Goal: Task Accomplishment & Management: Complete application form

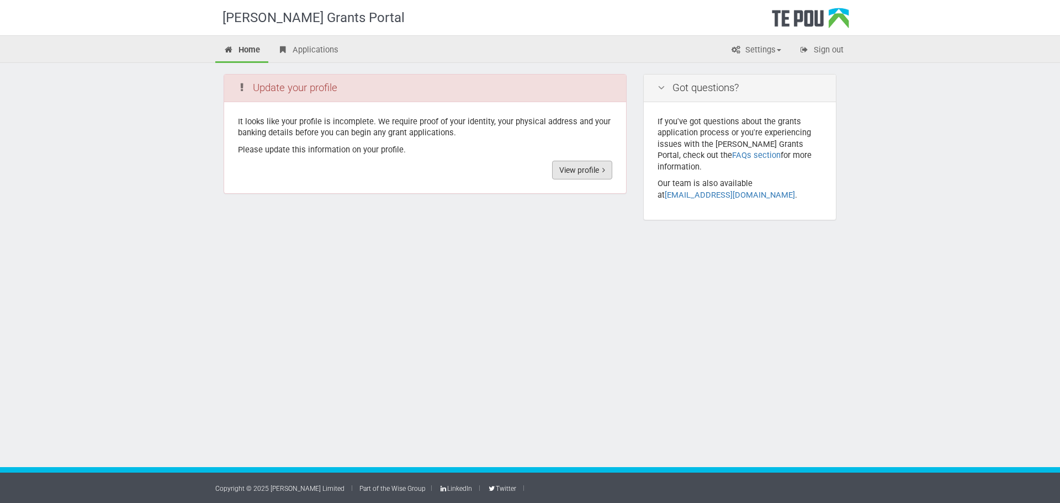
click at [558, 174] on link "View profile" at bounding box center [582, 170] width 60 height 19
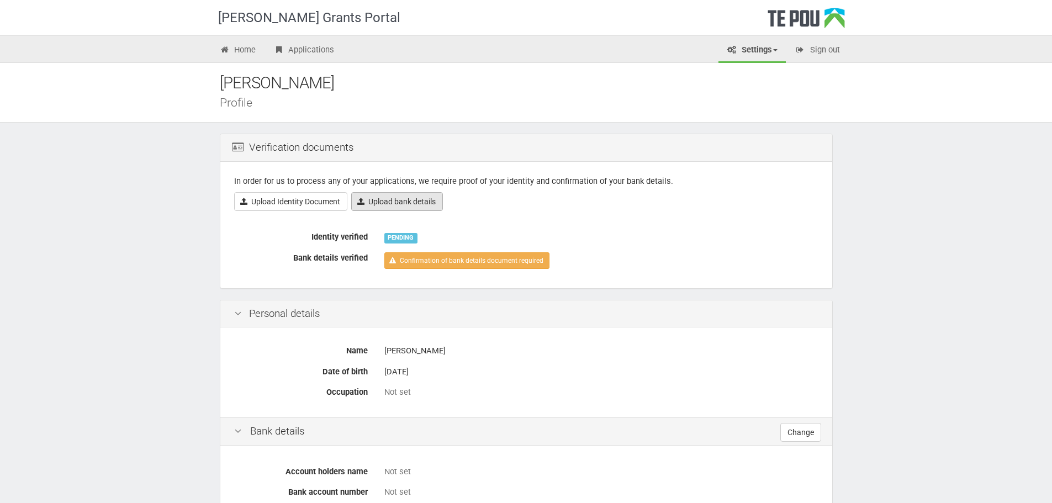
click at [372, 203] on link "Upload bank details" at bounding box center [397, 201] width 92 height 19
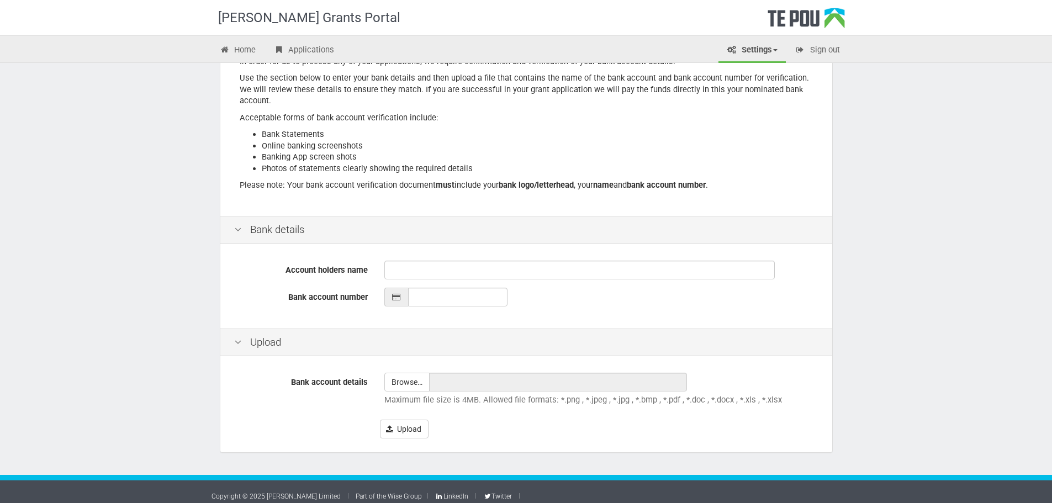
scroll to position [133, 0]
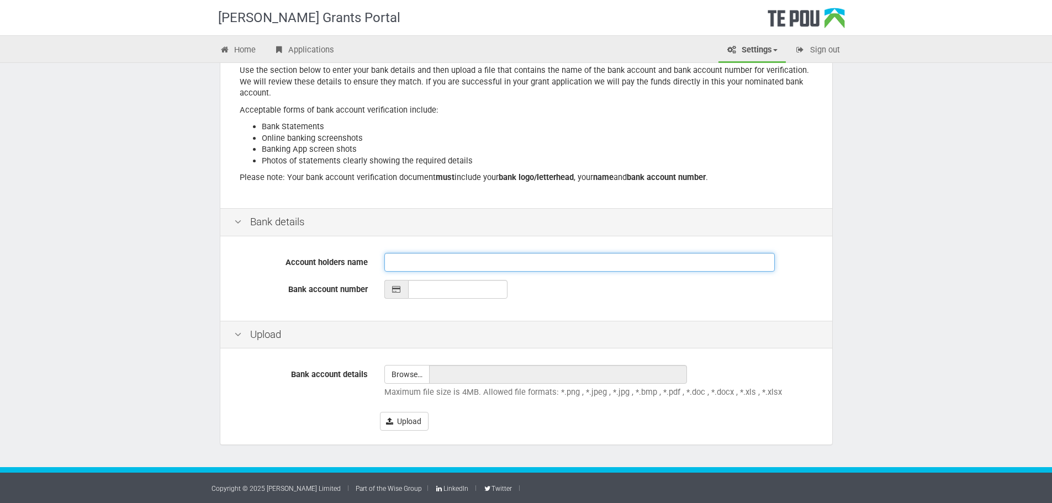
click at [422, 262] on input "Account holders name" at bounding box center [579, 262] width 390 height 19
type input "[PERSON_NAME]"
click at [447, 294] on input "__-____-_______-___" at bounding box center [457, 289] width 99 height 19
type input "03-1528-0158513-000"
click at [274, 380] on label "Bank account details" at bounding box center [301, 372] width 150 height 15
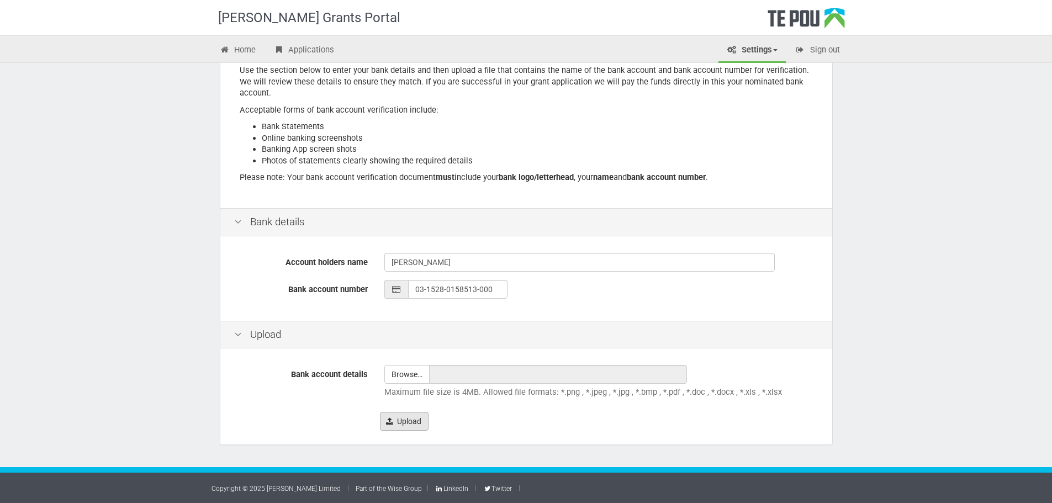
click at [401, 427] on button "Upload" at bounding box center [404, 421] width 49 height 19
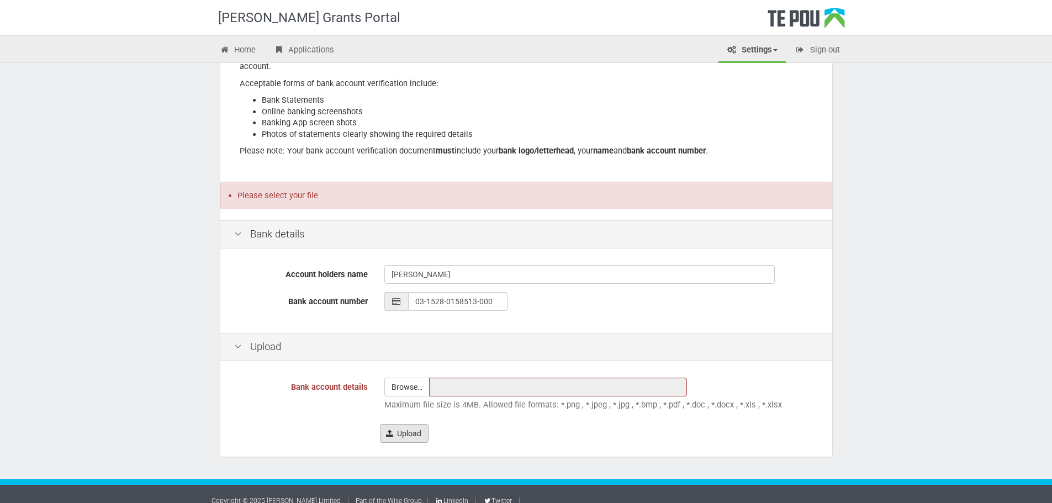
scroll to position [172, 0]
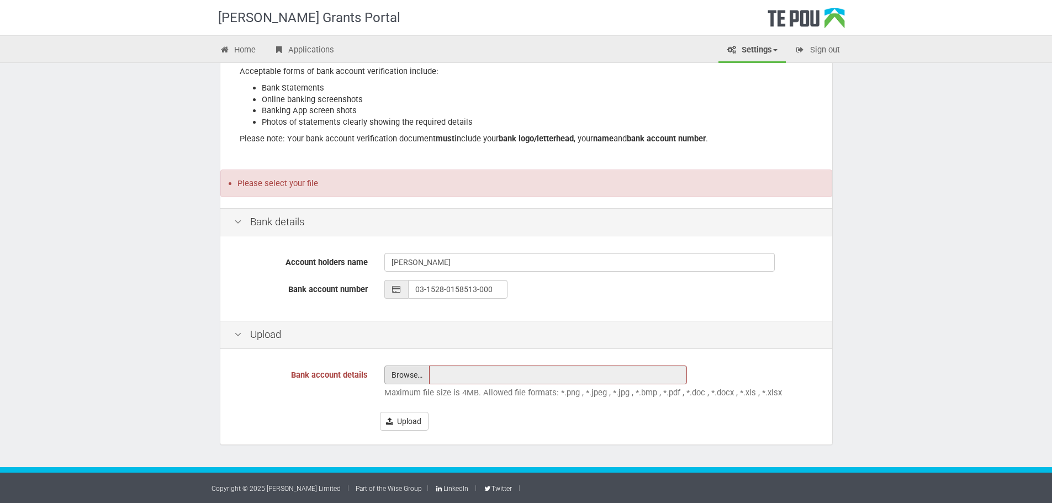
click at [420, 369] on input "file" at bounding box center [407, 375] width 44 height 18
type input "C:\fakepath\IMG_9252.jpeg"
type input "IMG_9252.jpeg"
click at [395, 420] on button "Upload" at bounding box center [404, 421] width 49 height 19
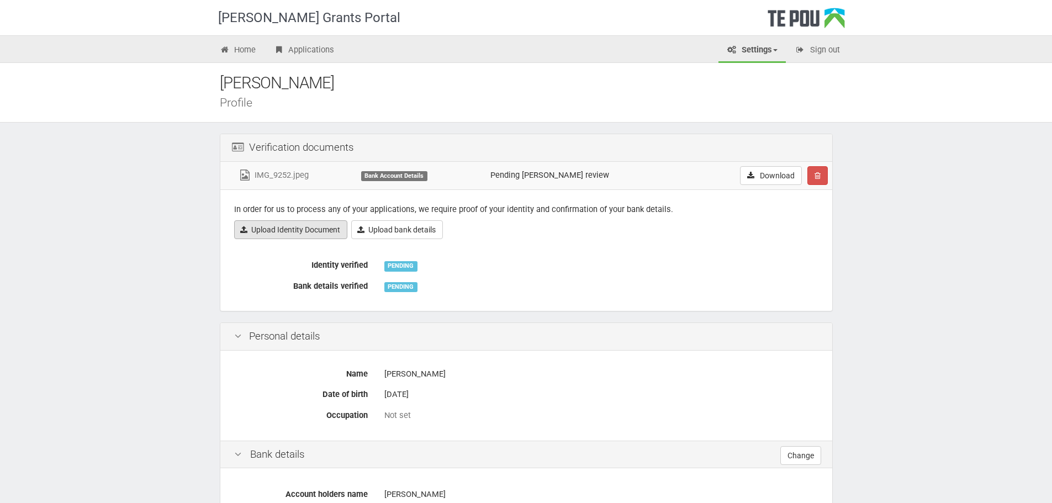
click at [318, 230] on link "Upload Identity Document" at bounding box center [290, 229] width 113 height 19
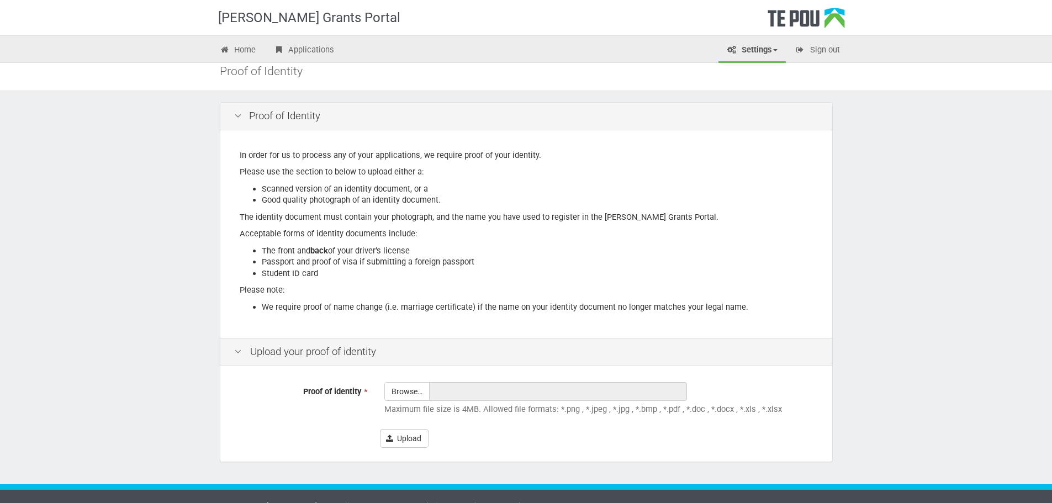
scroll to position [49, 0]
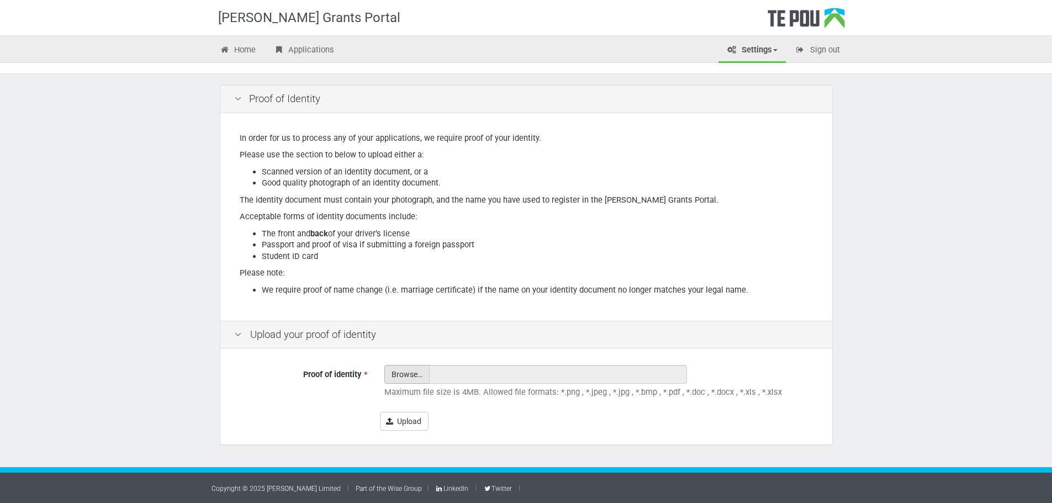
click at [395, 375] on input "Proof of identity *" at bounding box center [407, 404] width 44 height 79
type input "C:\fakepath\IMG_1336.JPG"
type input "IMG_1336.JPG"
click at [415, 425] on button "Upload" at bounding box center [404, 421] width 49 height 19
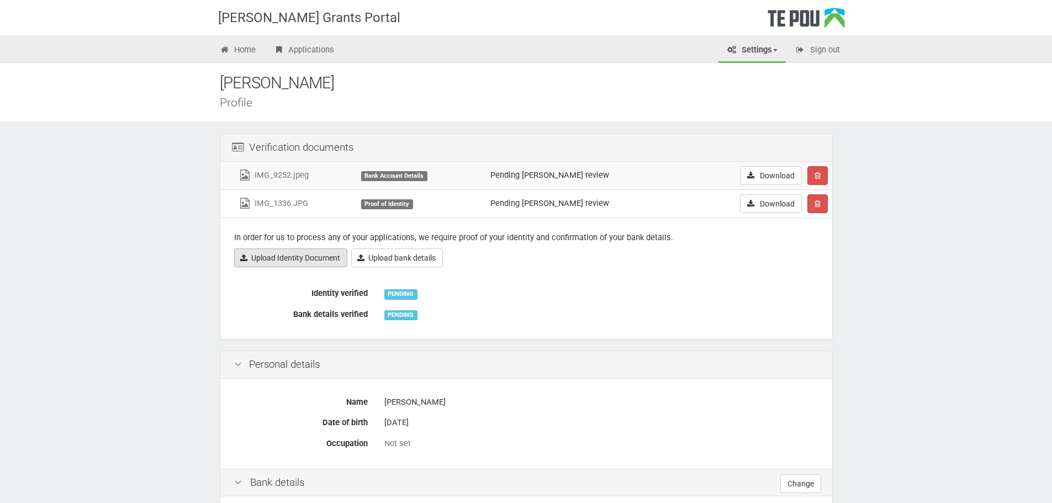
click at [314, 252] on link "Upload Identity Document" at bounding box center [290, 257] width 113 height 19
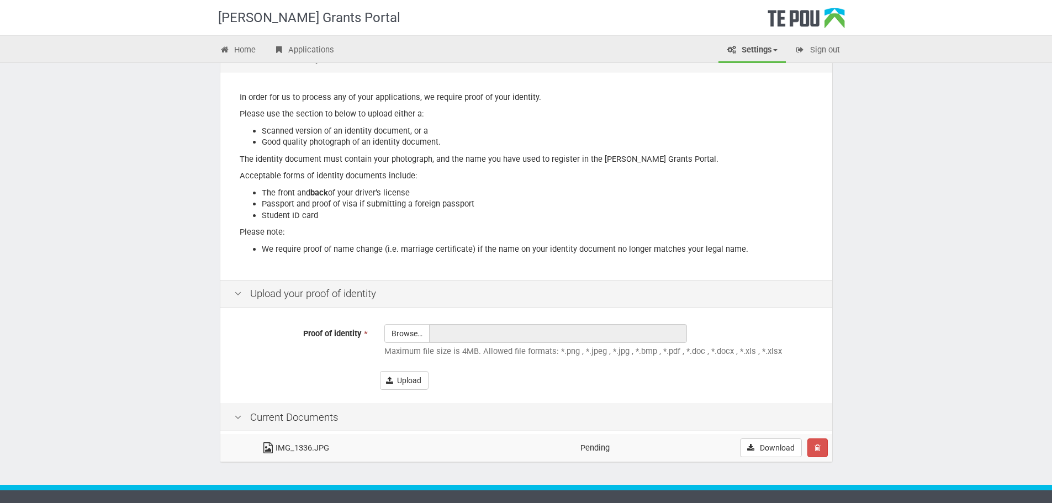
scroll to position [107, 0]
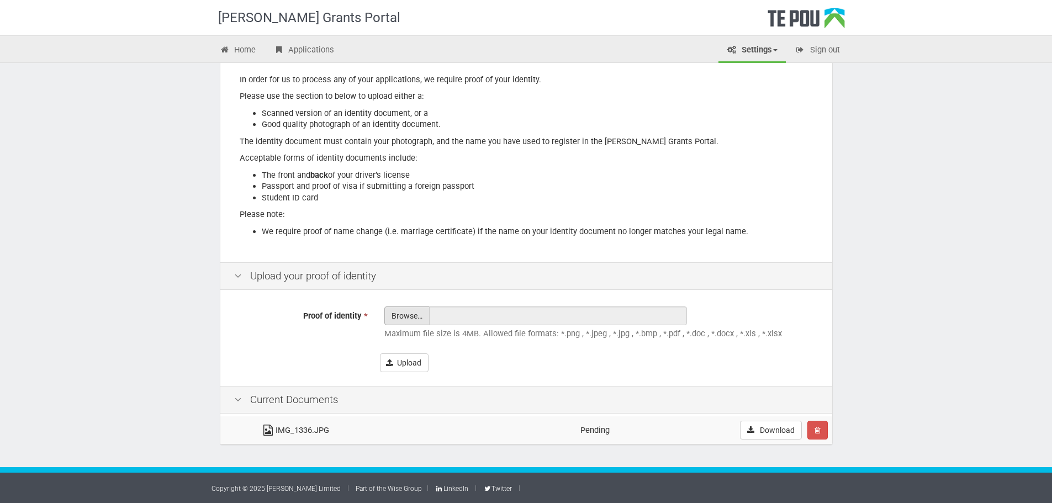
click at [401, 317] on input "Proof of identity *" at bounding box center [407, 346] width 44 height 79
type input "C:\fakepath\IMG_1335.JPG"
type input "IMG_1335.JPG"
click at [422, 364] on button "Upload" at bounding box center [404, 362] width 49 height 19
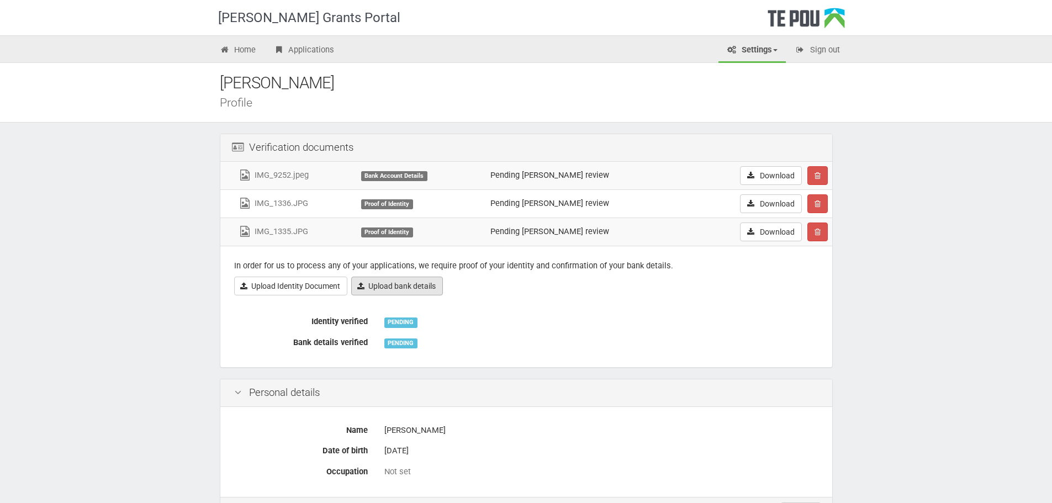
click at [416, 289] on link "Upload bank details" at bounding box center [397, 286] width 92 height 19
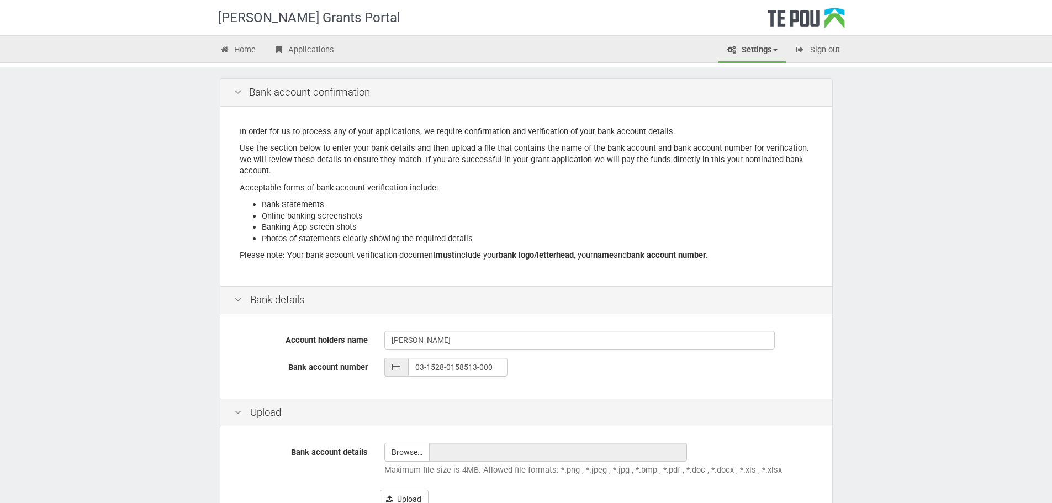
scroll to position [27, 0]
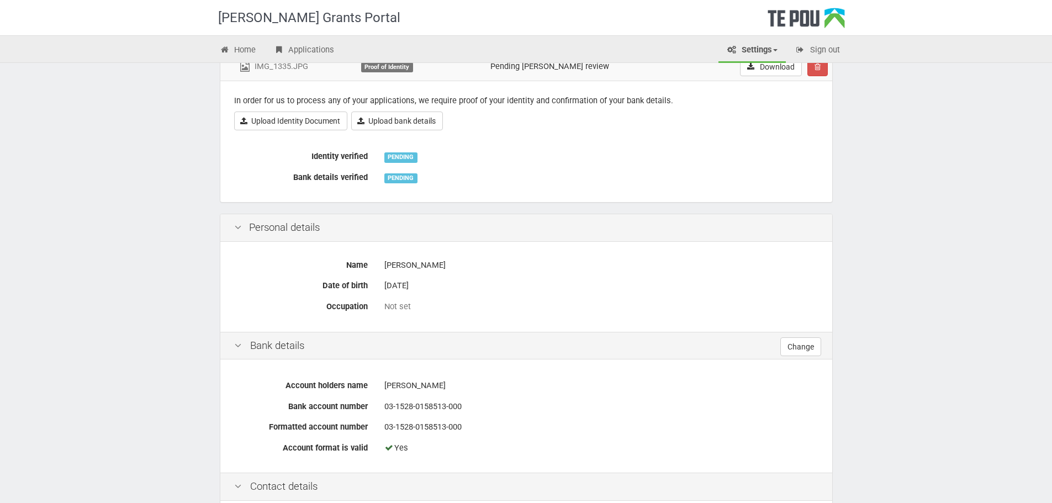
scroll to position [166, 0]
click at [360, 304] on label "Occupation" at bounding box center [301, 303] width 150 height 15
click at [391, 306] on div "Not set" at bounding box center [601, 306] width 434 height 12
click at [264, 231] on div "Personal details" at bounding box center [526, 228] width 612 height 28
click at [236, 224] on icon at bounding box center [237, 227] width 13 height 10
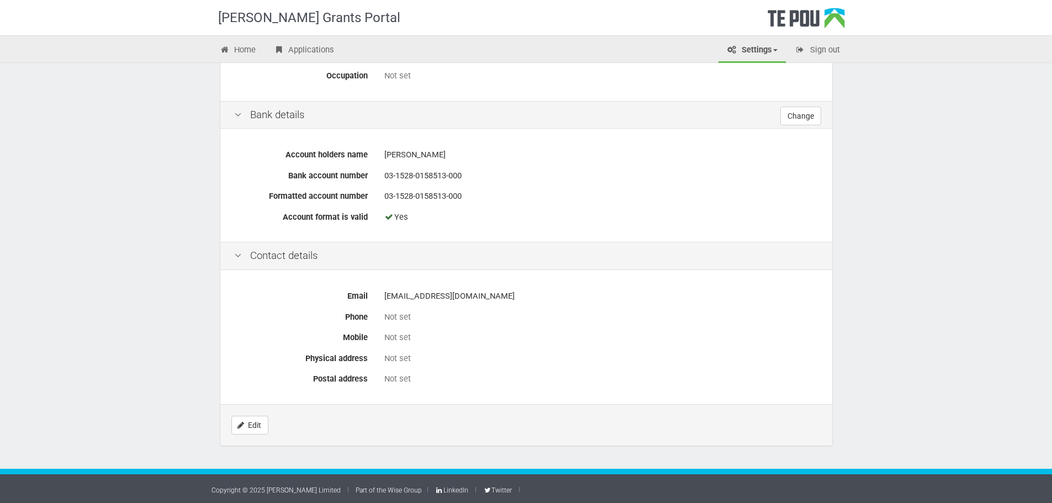
scroll to position [398, 0]
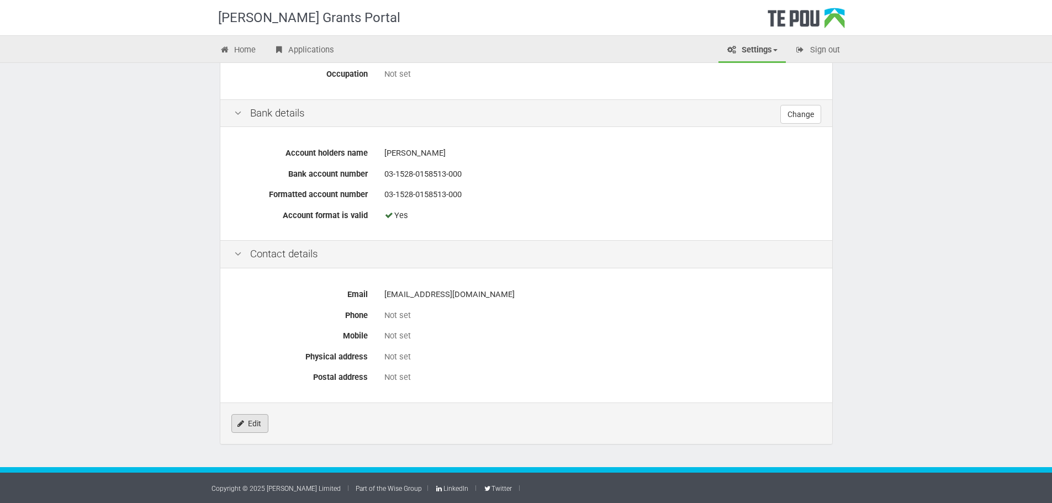
click at [258, 425] on link "Edit" at bounding box center [249, 423] width 37 height 19
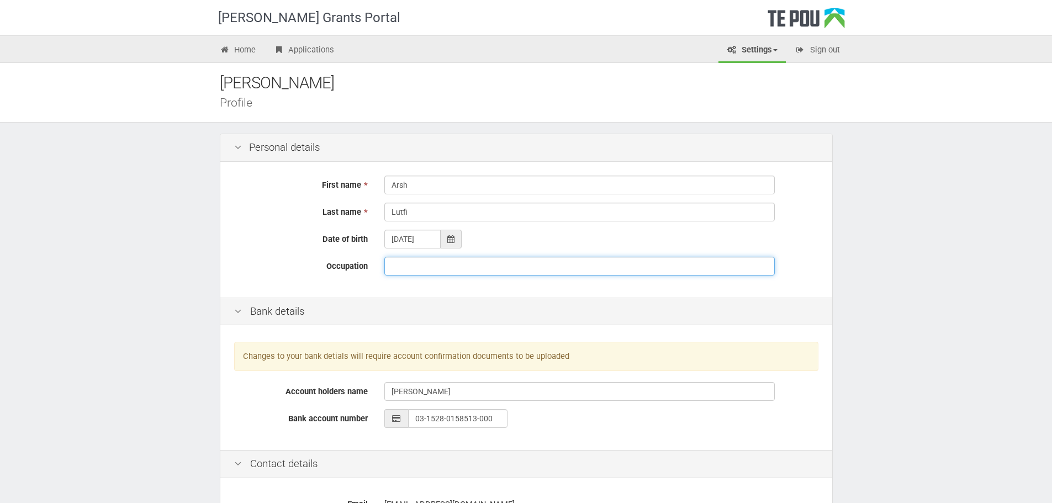
click at [406, 266] on input "Occupation" at bounding box center [579, 266] width 390 height 19
click at [470, 268] on input "Child & Youth Peer Suport Worker" at bounding box center [579, 266] width 390 height 19
type input "Child & Youth [MEDICAL_DATA] Worker"
click at [441, 308] on div "Bank details" at bounding box center [526, 312] width 612 height 28
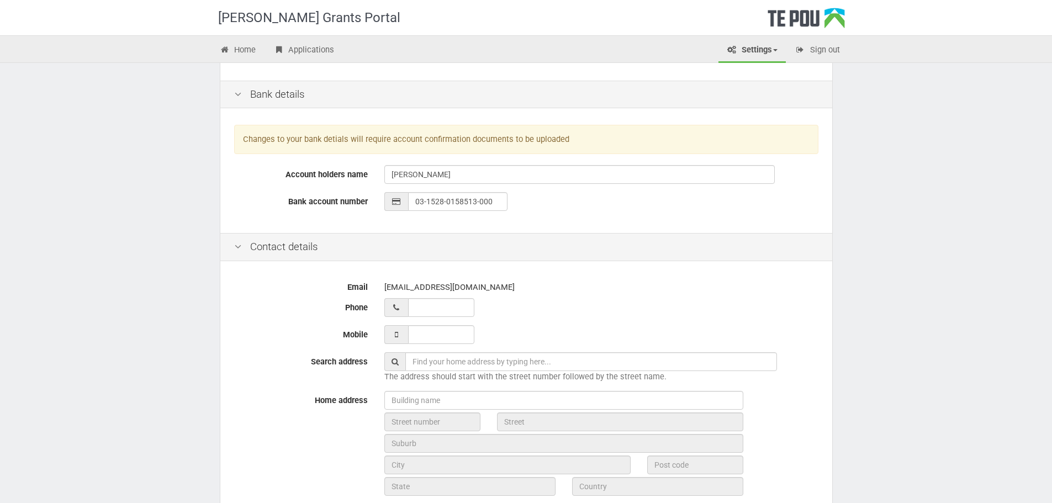
scroll to position [221, 0]
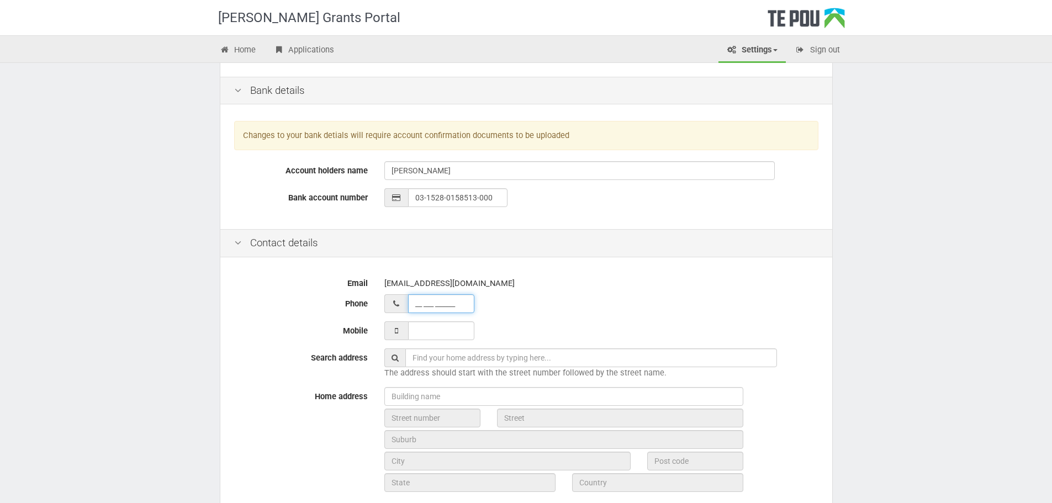
click at [441, 307] on input "__ ___ ______" at bounding box center [441, 303] width 66 height 19
type input "02 236 15354"
type input "[STREET_ADDRESS][PERSON_NAME]"
type input "02 236 15354"
type input "___ ___ _____"
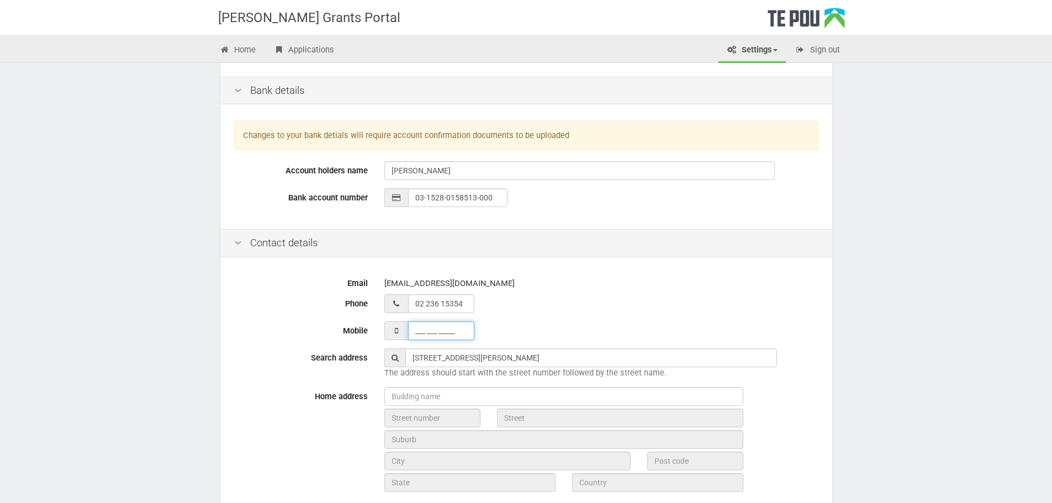
click at [433, 330] on input "___ ___ _____" at bounding box center [441, 330] width 66 height 19
type input "___ ___ _____"
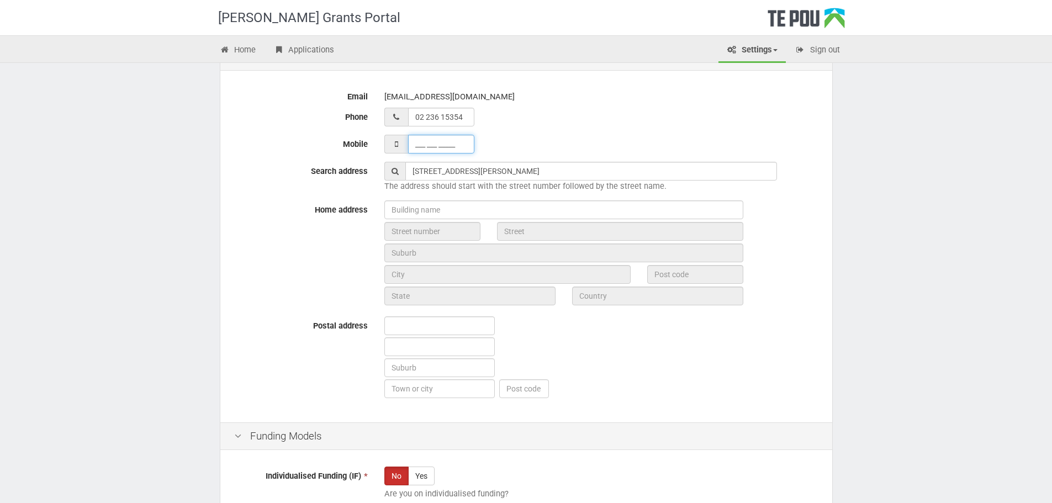
scroll to position [386, 0]
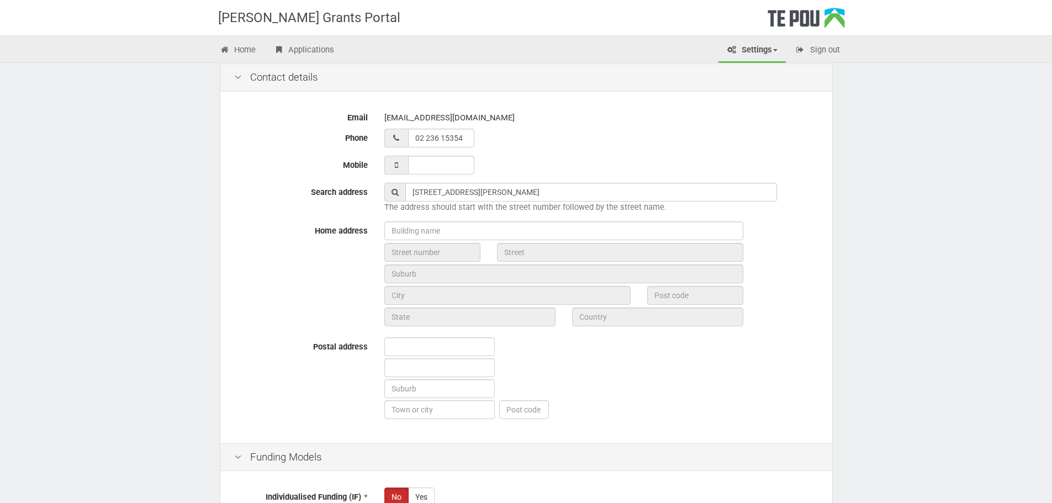
click at [564, 220] on div "Email arsh.lutfi@asianfamilyservices.nz Phone 02 236 15354 Mobile Search addres…" at bounding box center [526, 268] width 612 height 349
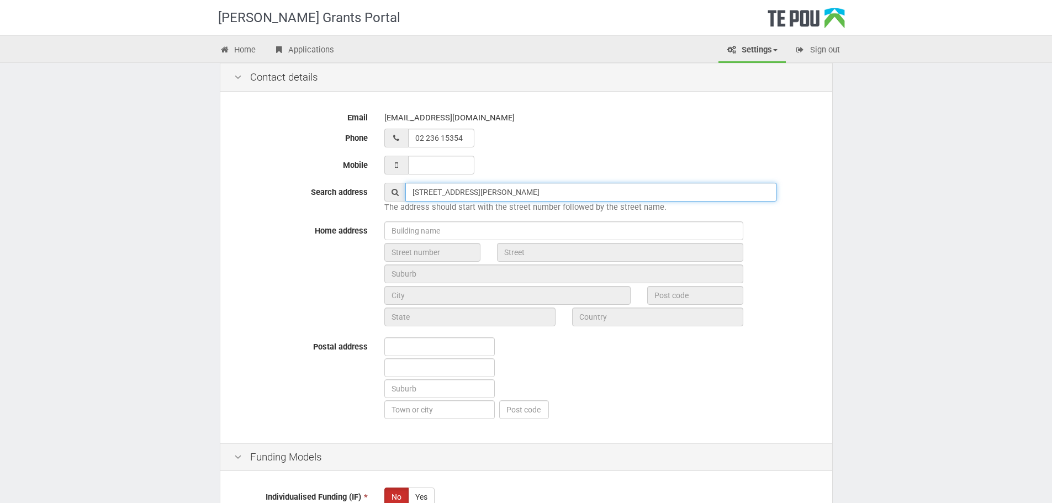
click at [494, 195] on input "10 A Thompson street" at bounding box center [591, 192] width 372 height 19
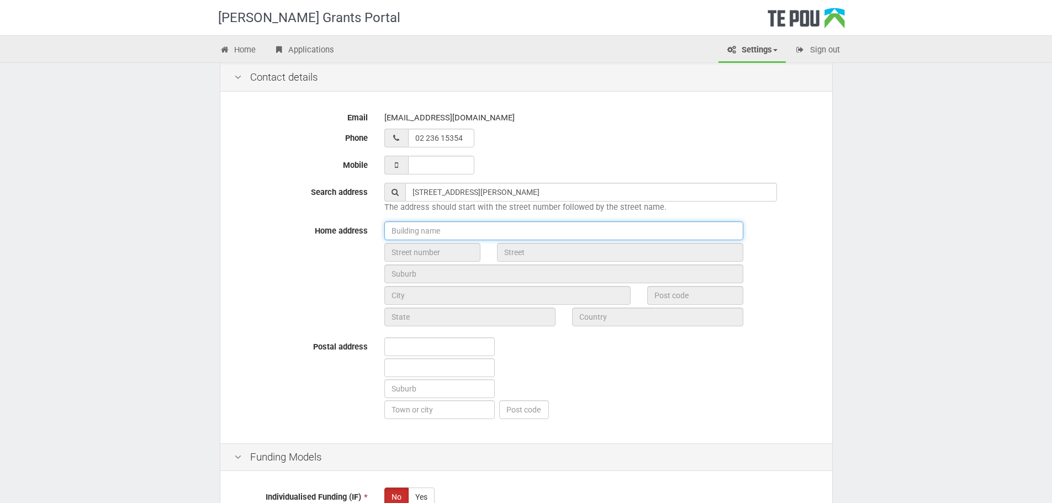
click at [449, 226] on input "text" at bounding box center [563, 230] width 359 height 19
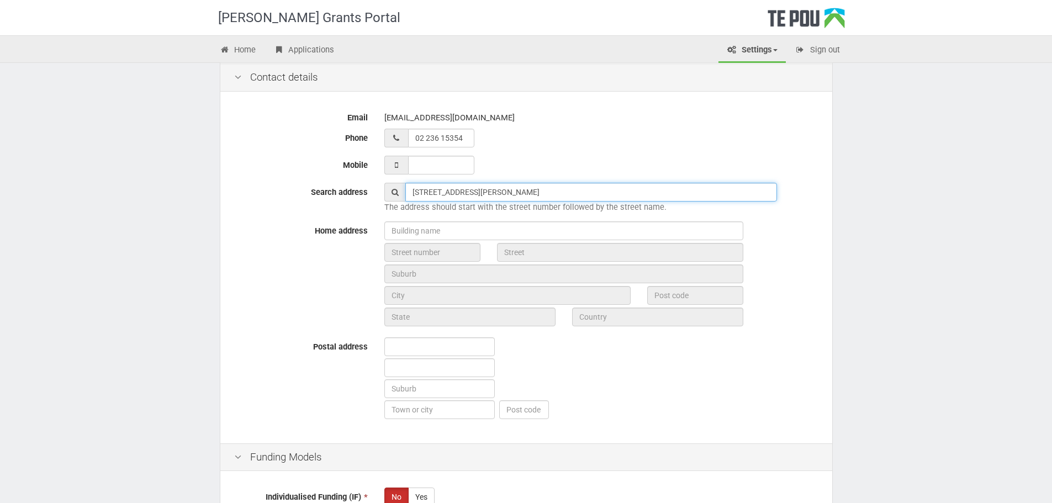
click at [460, 193] on input "10A Thompson Street Mangere East" at bounding box center [591, 192] width 372 height 19
click at [568, 196] on input "10A Thompson Street Mangere East" at bounding box center [591, 192] width 372 height 19
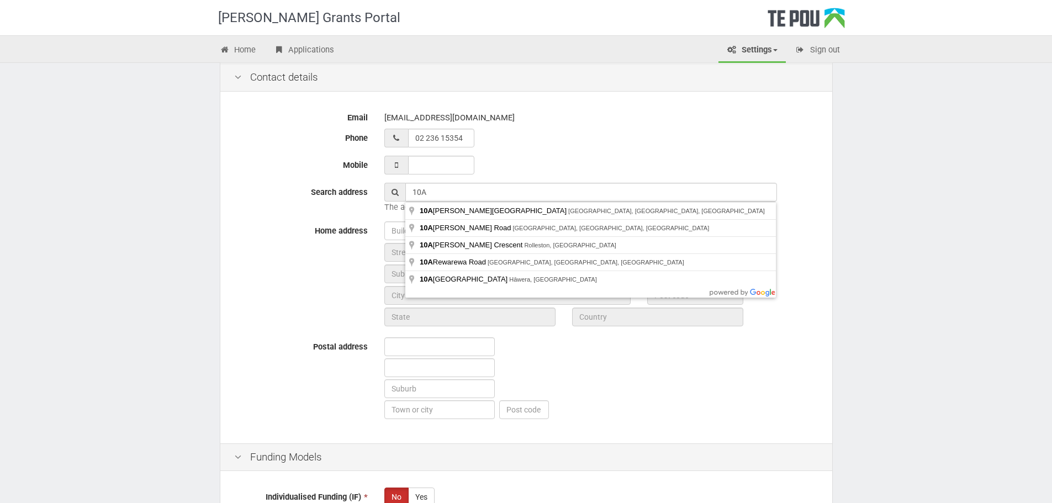
click at [558, 112] on div "arsh.lutfi@asianfamilyservices.nz" at bounding box center [601, 117] width 434 height 19
click at [459, 196] on input "10A" at bounding box center [591, 192] width 372 height 19
type input "10A Thompson St, Māngere East, Auckland, New Zealand"
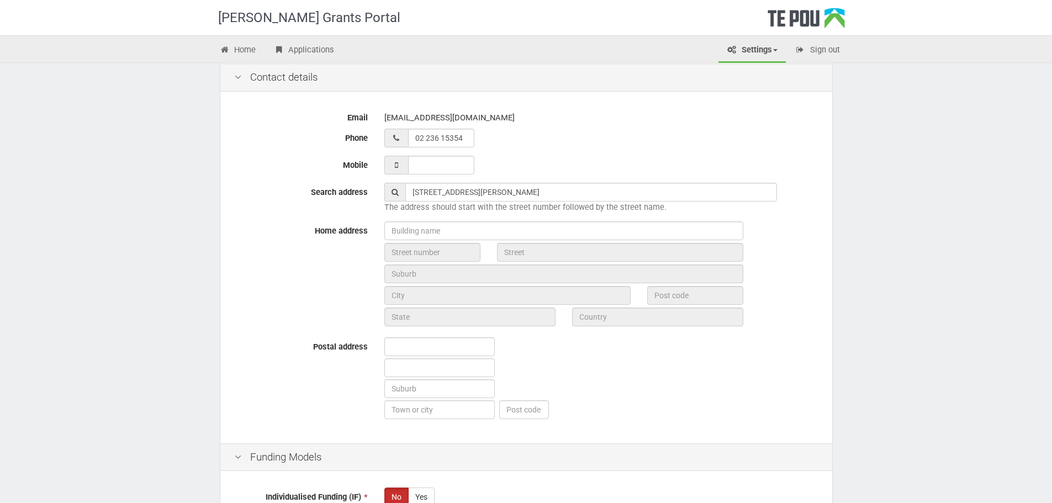
type input "10A"
type input "Thompson Street"
type input "Auckland"
type input "2024"
type input "[GEOGRAPHIC_DATA]"
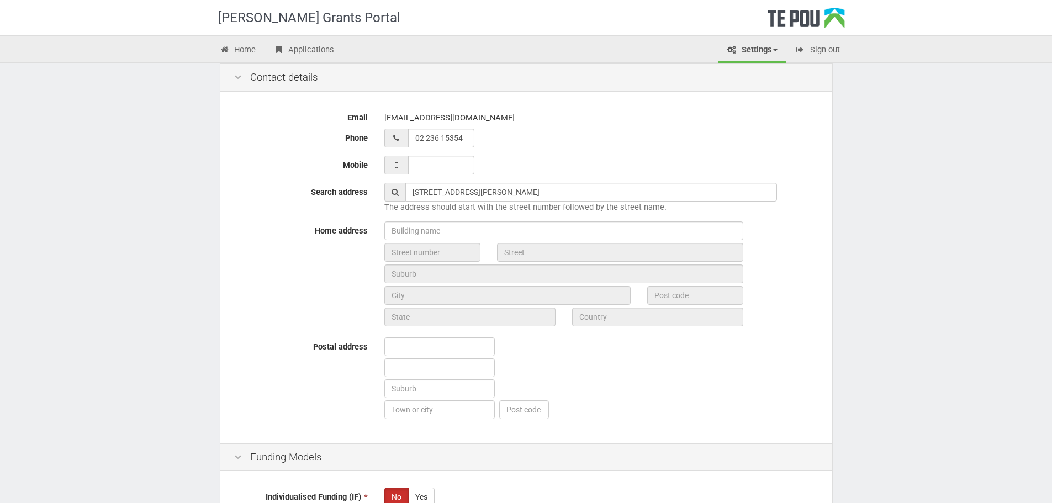
type input "[GEOGRAPHIC_DATA]"
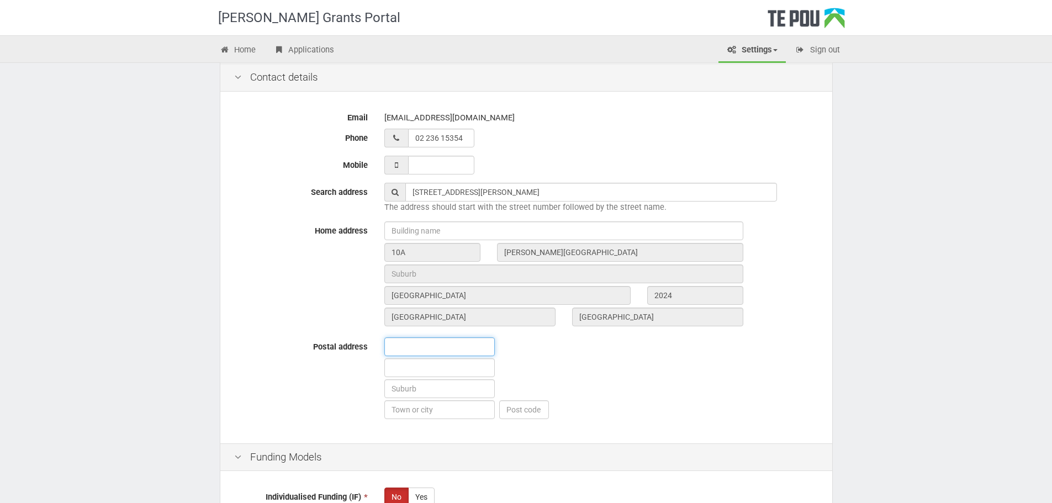
click at [385, 346] on input "text" at bounding box center [439, 346] width 110 height 19
type input "[STREET_ADDRESS][PERSON_NAME]"
type input "[GEOGRAPHIC_DATA]"
type input "Auckland"
type input "2024"
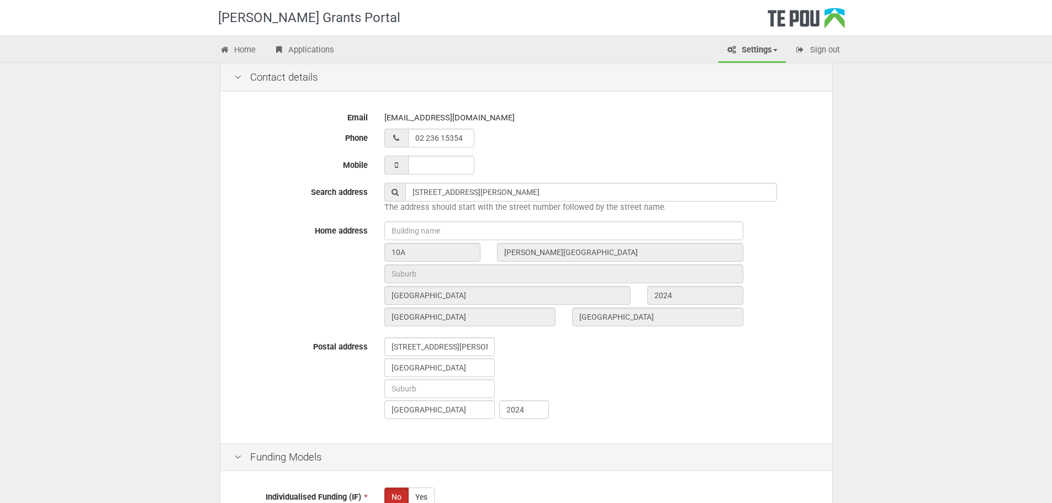
click at [654, 406] on div "10 A Thompson street Mangere East Auckland 2024" at bounding box center [601, 379] width 451 height 84
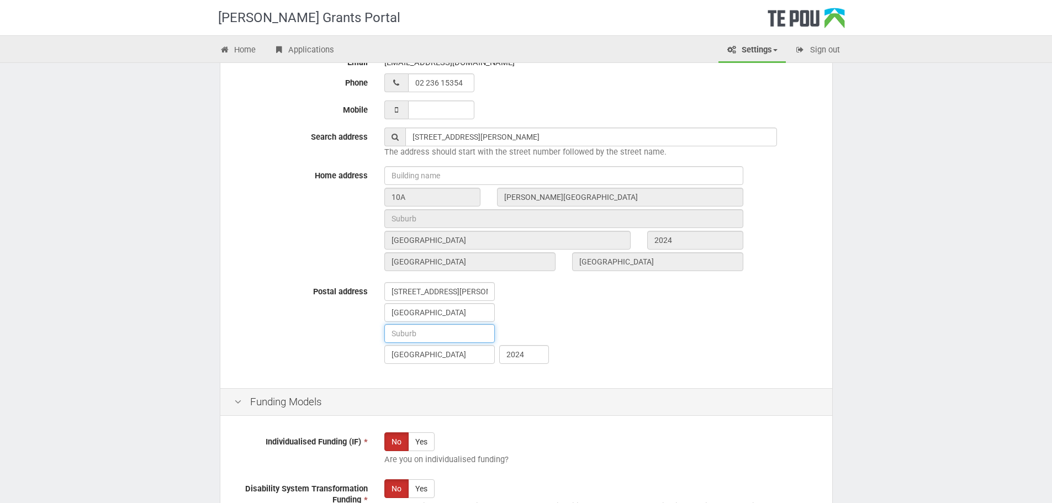
click at [432, 329] on input "text" at bounding box center [439, 333] width 110 height 19
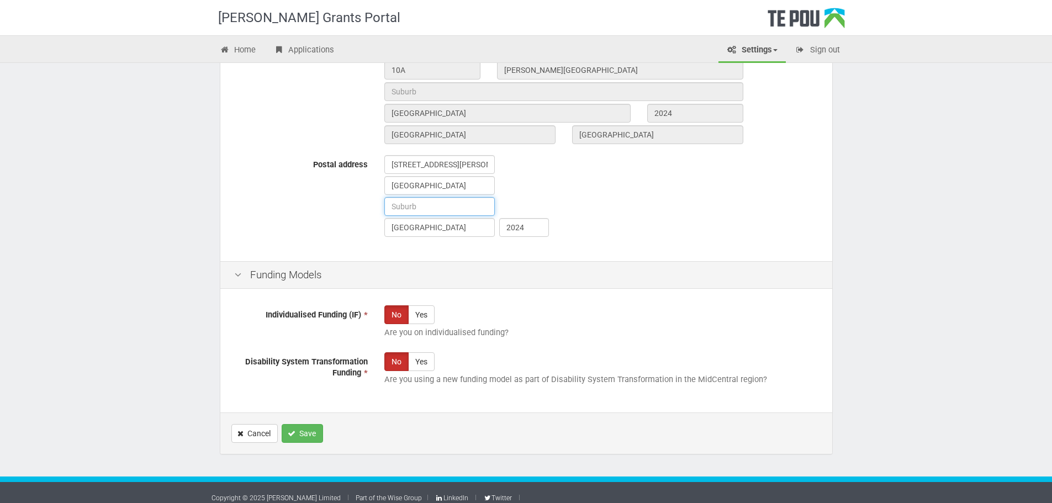
scroll to position [578, 0]
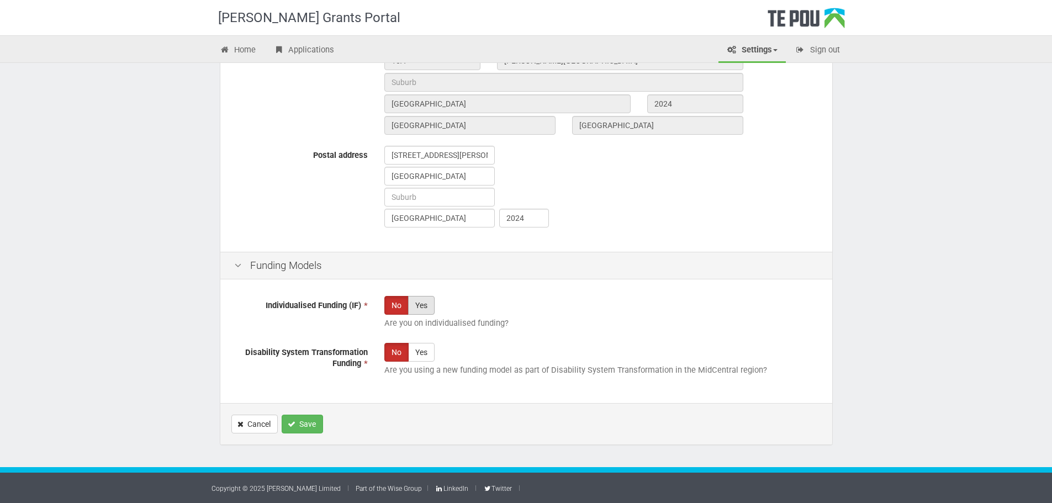
click at [412, 299] on label "Yes" at bounding box center [421, 305] width 27 height 19
radio input "true"
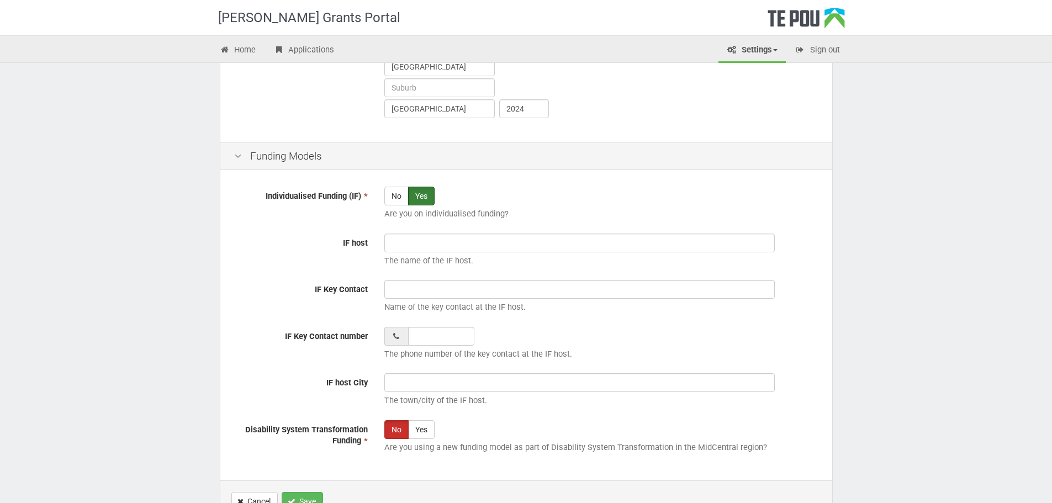
scroll to position [688, 0]
click at [386, 193] on label "No" at bounding box center [396, 195] width 24 height 19
radio input "true"
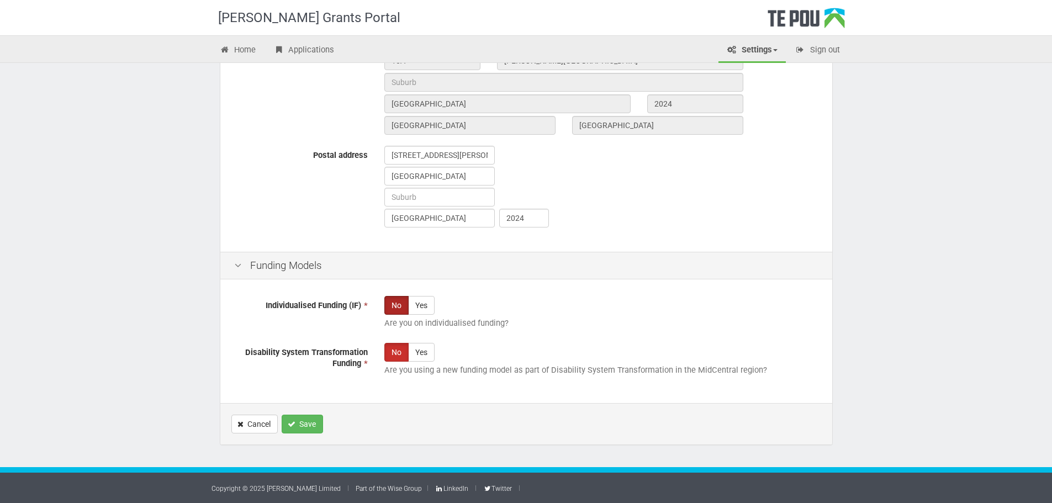
scroll to position [578, 0]
click at [292, 424] on icon "Save" at bounding box center [292, 424] width 8 height 8
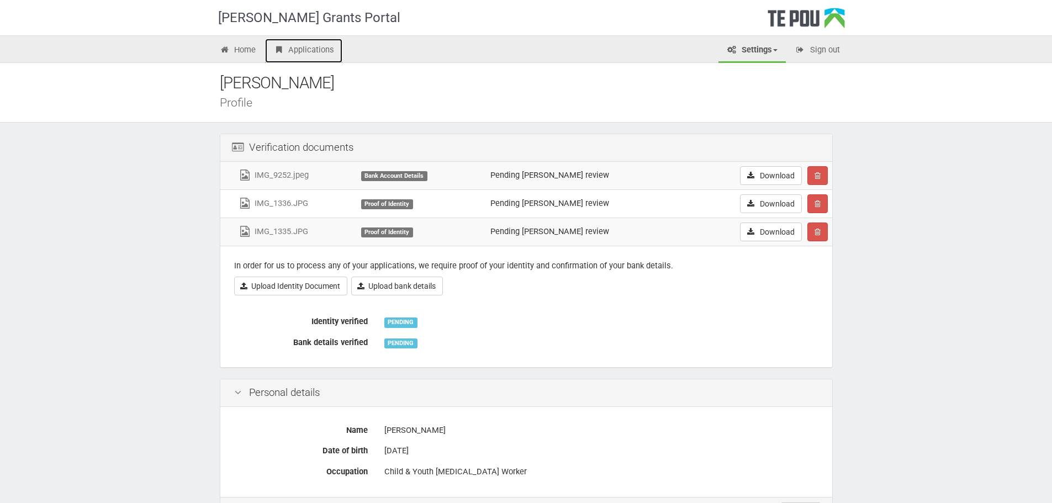
click at [304, 50] on link "Applications" at bounding box center [303, 51] width 77 height 24
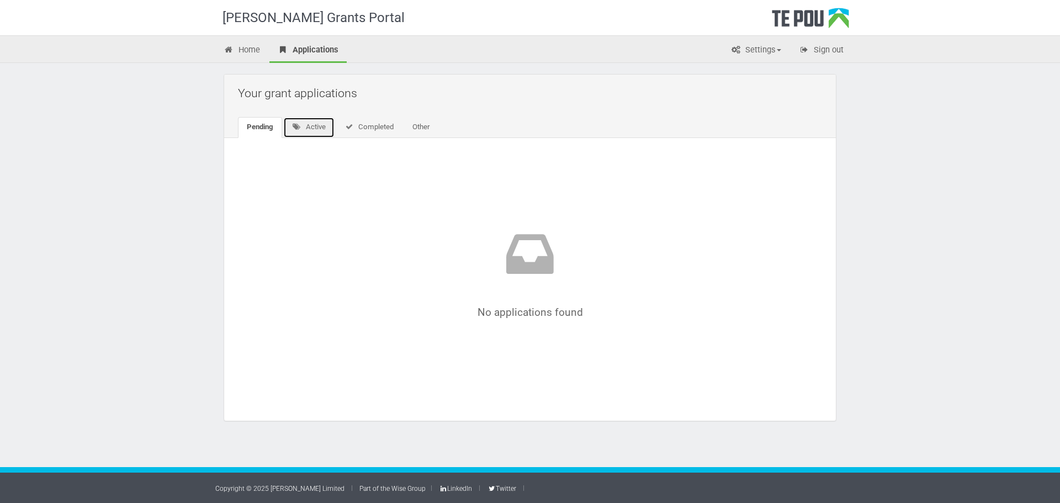
click at [300, 124] on icon at bounding box center [296, 126] width 9 height 7
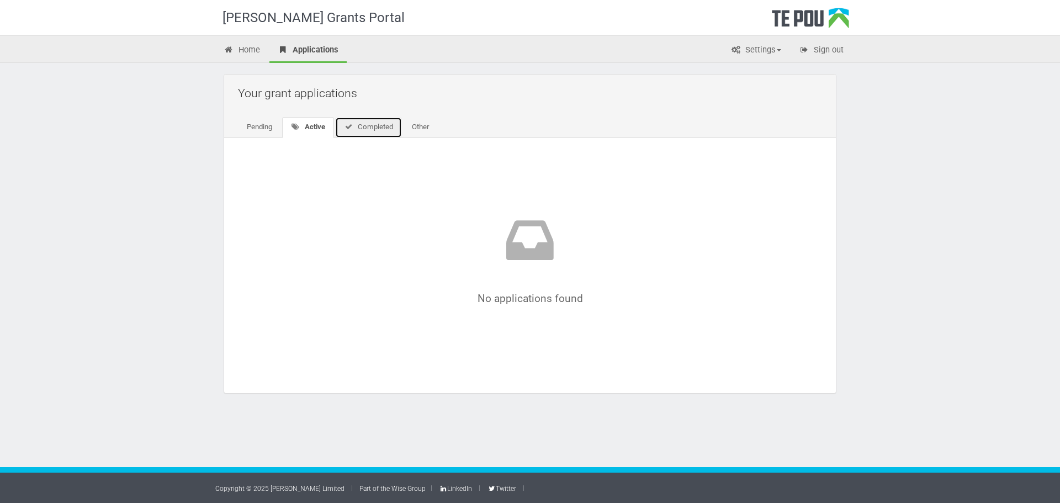
click at [358, 125] on link "Completed" at bounding box center [368, 127] width 67 height 21
click at [411, 127] on link "Other" at bounding box center [418, 127] width 35 height 21
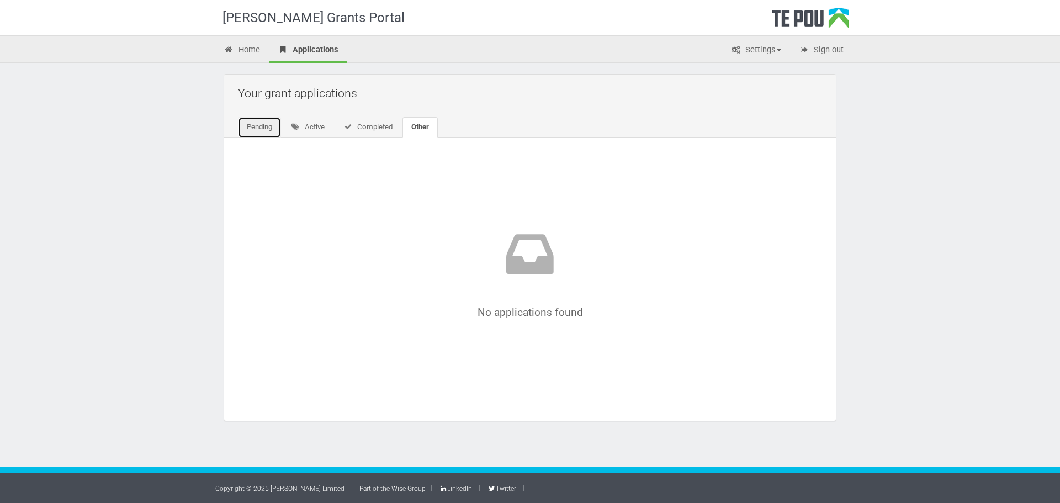
click at [271, 119] on link "Pending" at bounding box center [259, 127] width 43 height 21
click at [259, 46] on link "Home" at bounding box center [241, 51] width 53 height 24
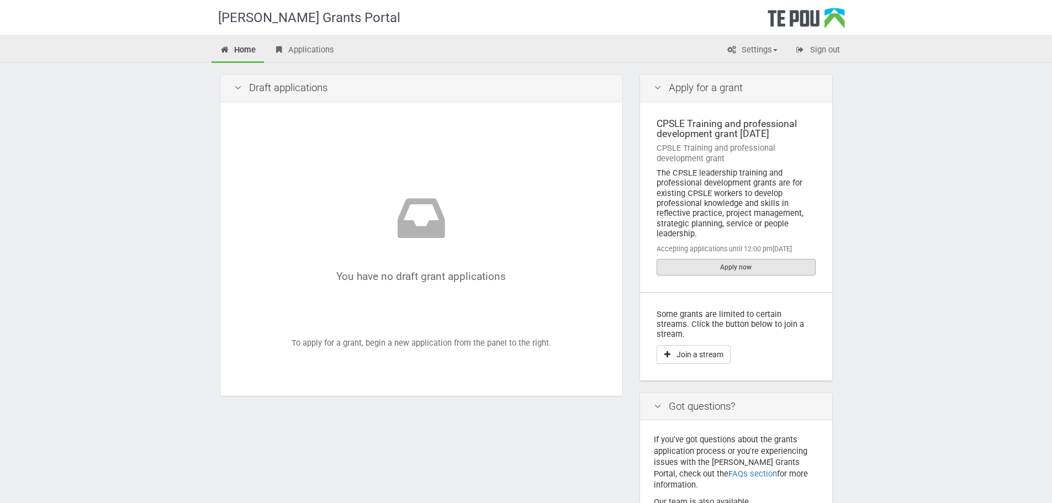
click at [686, 269] on link "Apply now" at bounding box center [735, 267] width 159 height 17
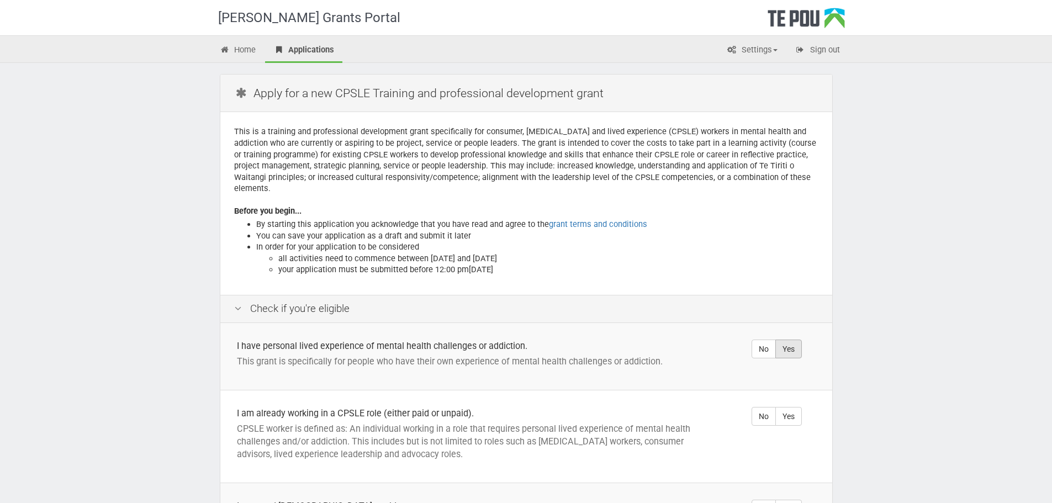
click at [797, 341] on label "Yes" at bounding box center [788, 349] width 27 height 19
radio input "true"
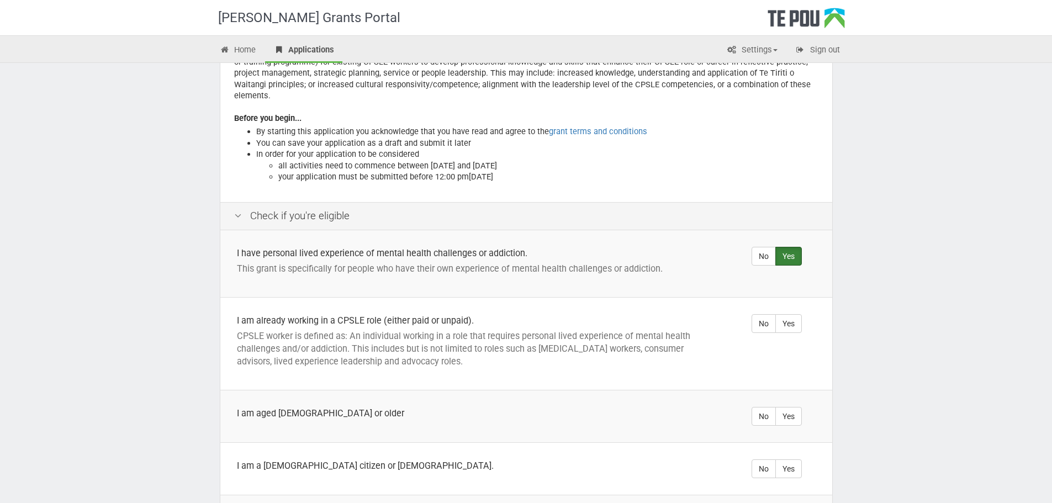
scroll to position [110, 0]
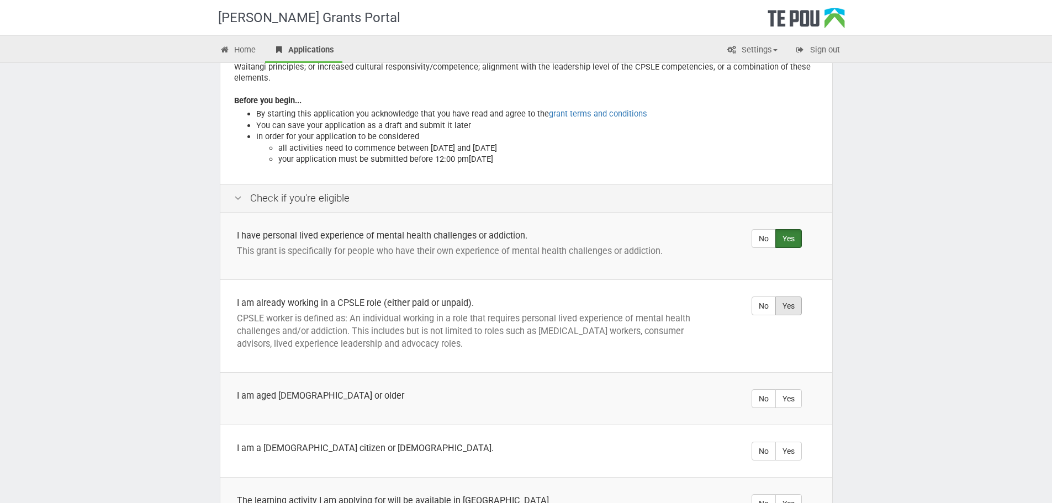
click at [783, 300] on label "Yes" at bounding box center [788, 305] width 27 height 19
radio input "true"
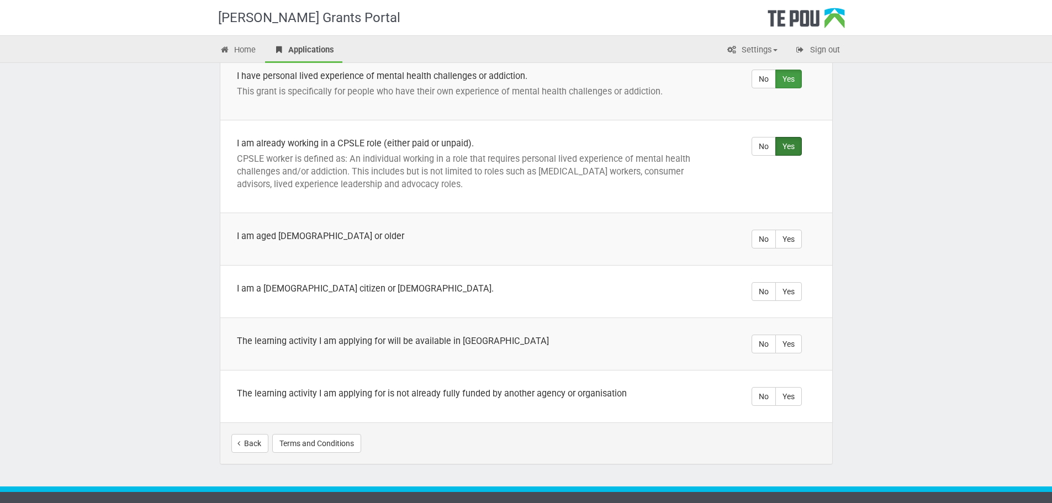
scroll to position [276, 0]
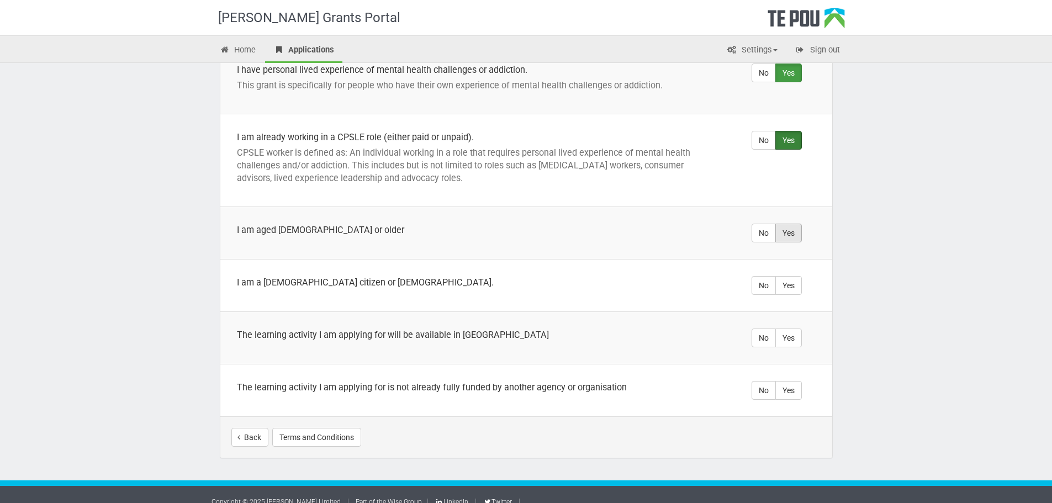
click at [791, 224] on label "Yes" at bounding box center [788, 233] width 27 height 19
radio input "true"
click at [788, 276] on label "Yes" at bounding box center [788, 285] width 27 height 19
radio input "true"
click at [790, 331] on label "Yes" at bounding box center [788, 338] width 27 height 19
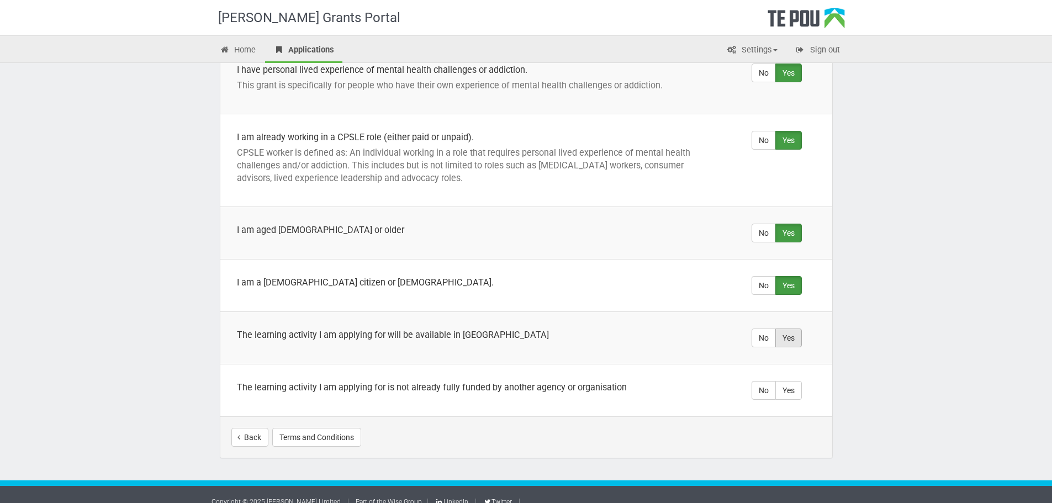
radio input "true"
click at [788, 382] on label "Yes" at bounding box center [788, 390] width 27 height 19
radio input "true"
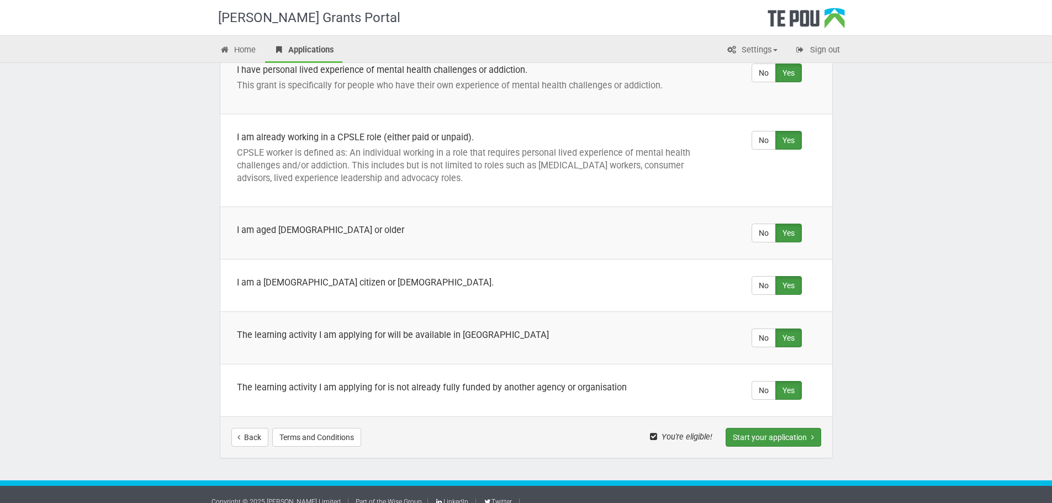
click at [782, 428] on button "Start your application" at bounding box center [773, 437] width 96 height 19
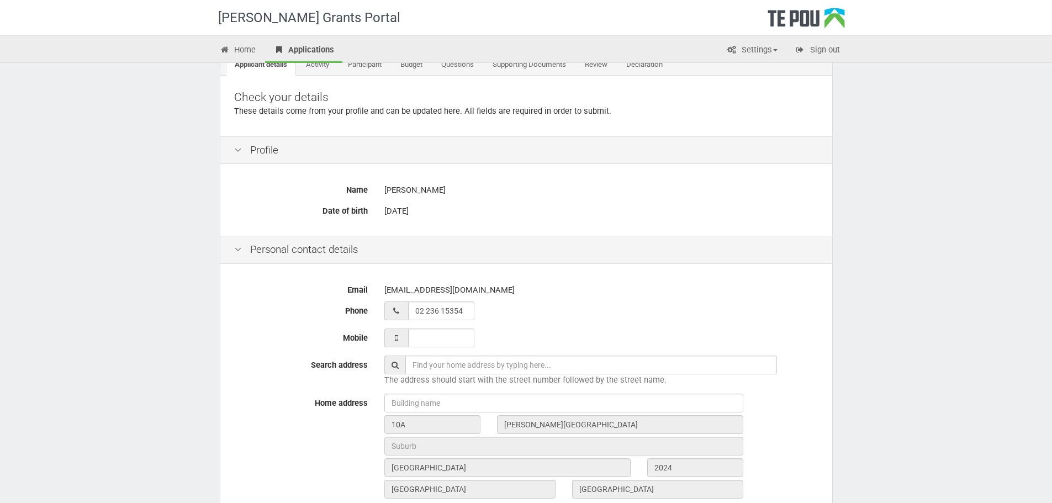
scroll to position [92, 0]
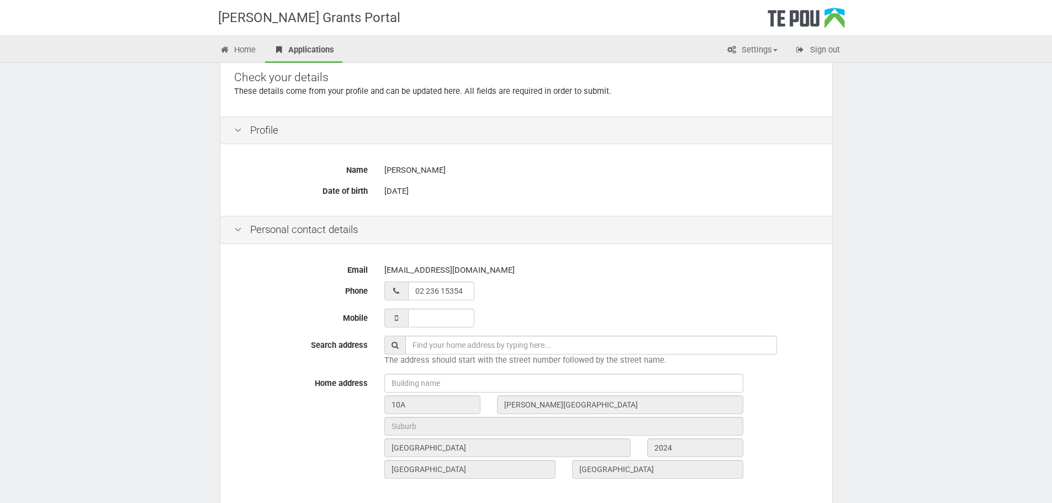
click at [455, 438] on div "10A [PERSON_NAME][GEOGRAPHIC_DATA] [GEOGRAPHIC_DATA] 2024 [GEOGRAPHIC_DATA] [GE…" at bounding box center [601, 428] width 451 height 108
click at [454, 426] on input "text" at bounding box center [563, 426] width 359 height 19
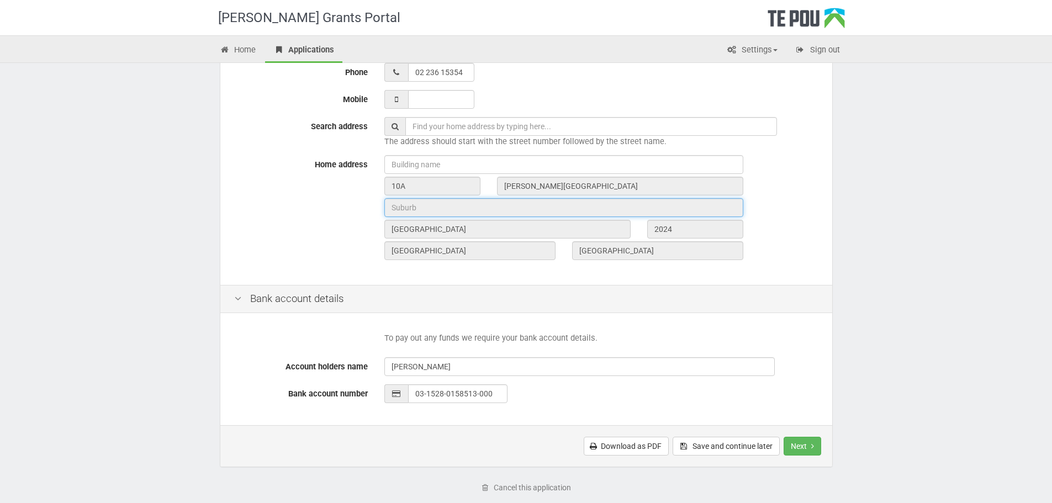
scroll to position [202, 0]
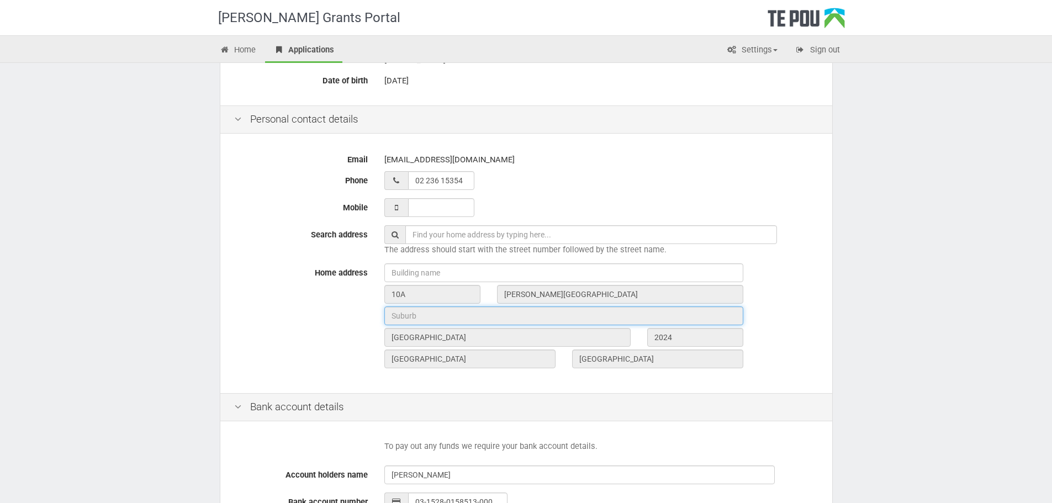
click at [409, 318] on input "text" at bounding box center [563, 315] width 359 height 19
click at [409, 315] on input "text" at bounding box center [563, 315] width 359 height 19
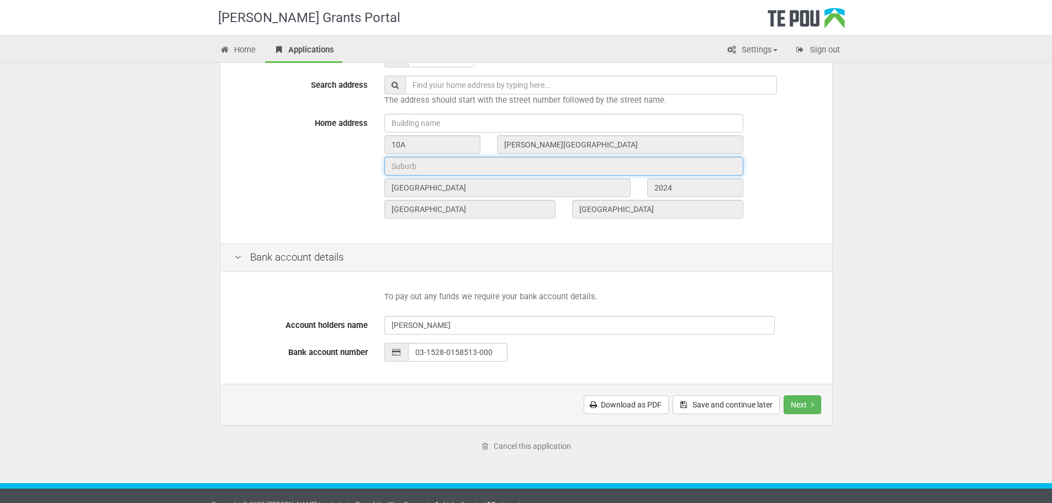
scroll to position [368, 0]
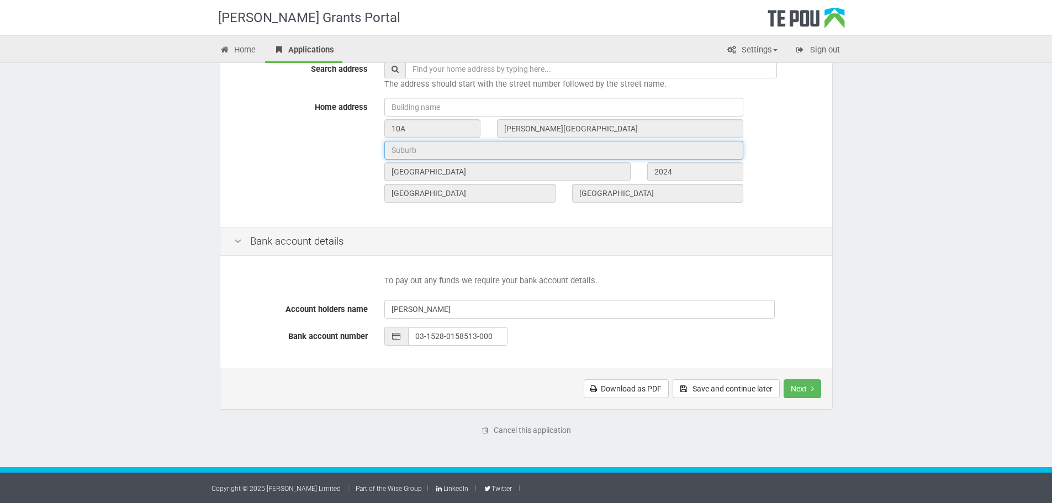
click at [406, 155] on input "text" at bounding box center [563, 150] width 359 height 19
drag, startPoint x: 406, startPoint y: 155, endPoint x: 388, endPoint y: 147, distance: 19.8
click at [388, 146] on input "text" at bounding box center [563, 150] width 359 height 19
click at [394, 151] on input "text" at bounding box center [563, 150] width 359 height 19
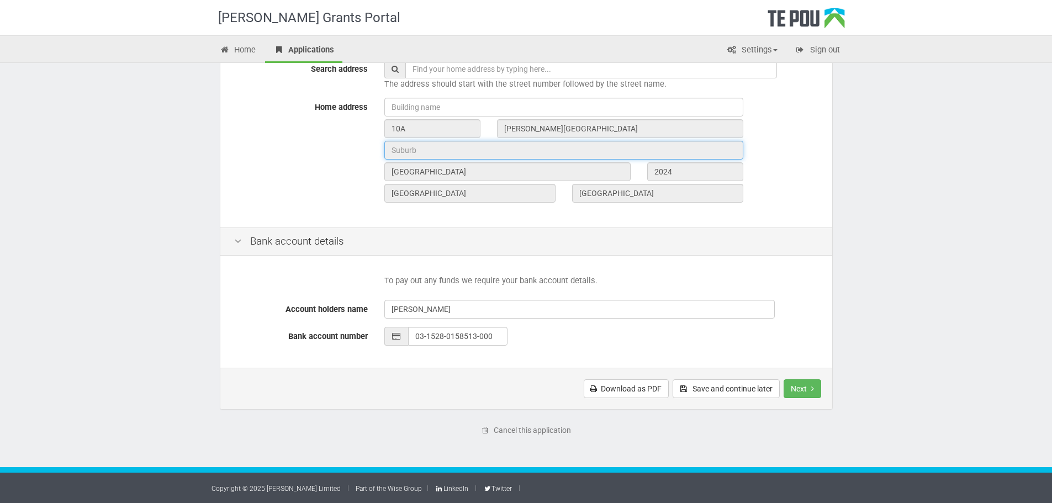
click at [394, 151] on input "text" at bounding box center [563, 150] width 359 height 19
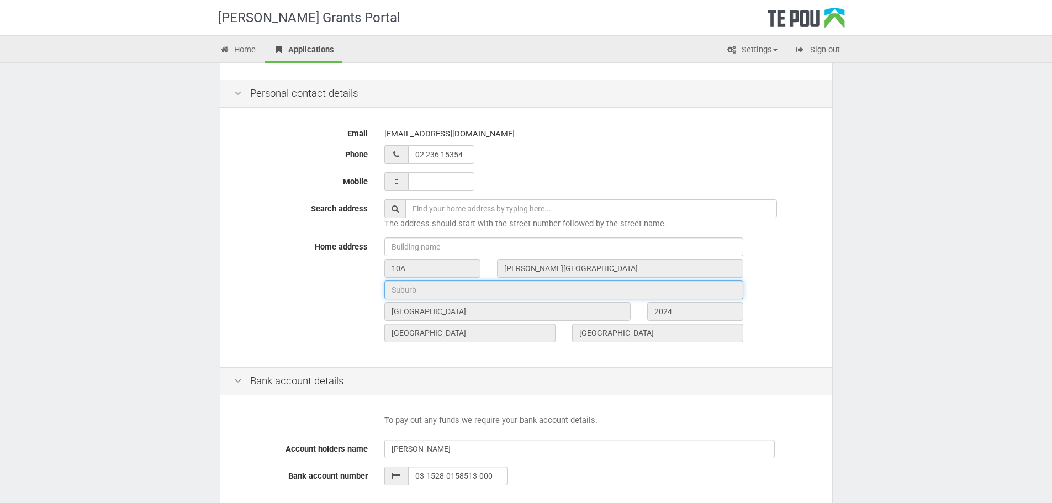
scroll to position [147, 0]
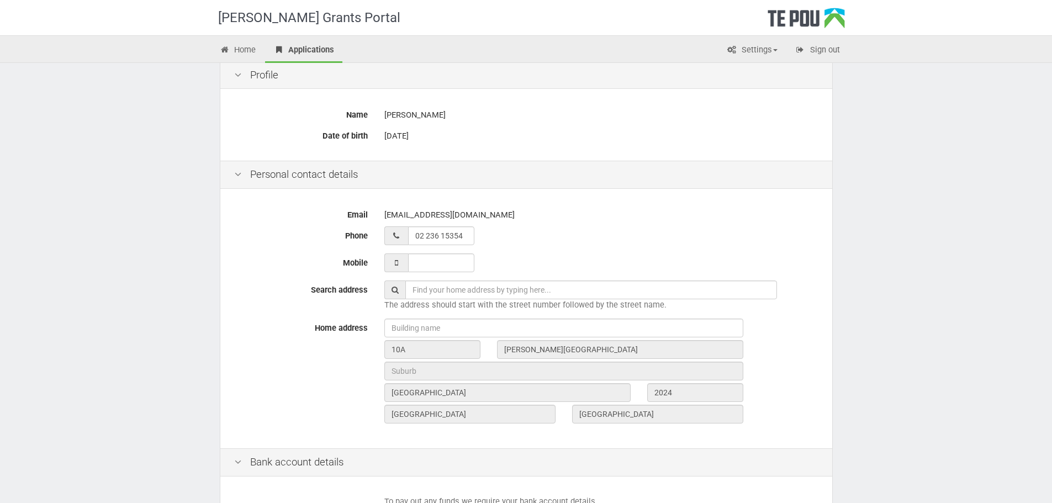
click at [284, 172] on div "Personal contact details" at bounding box center [526, 175] width 612 height 28
click at [764, 53] on link "Settings" at bounding box center [751, 51] width 67 height 24
click at [734, 73] on link "Profile" at bounding box center [742, 74] width 87 height 16
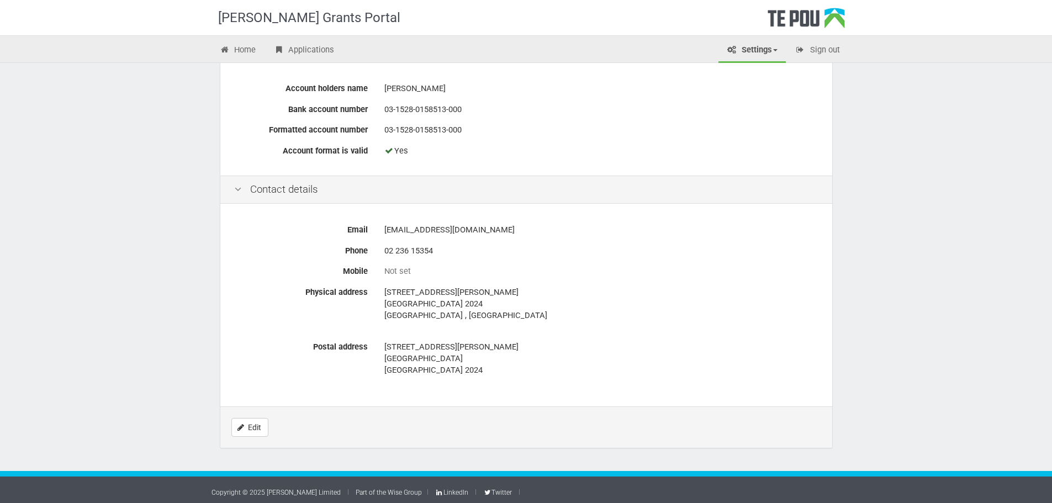
scroll to position [466, 0]
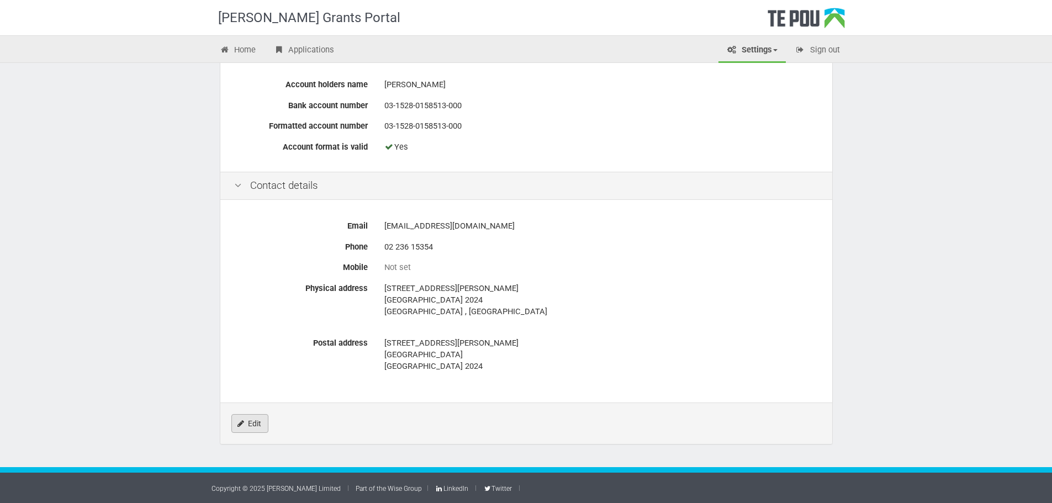
click at [237, 418] on link "Edit" at bounding box center [249, 423] width 37 height 19
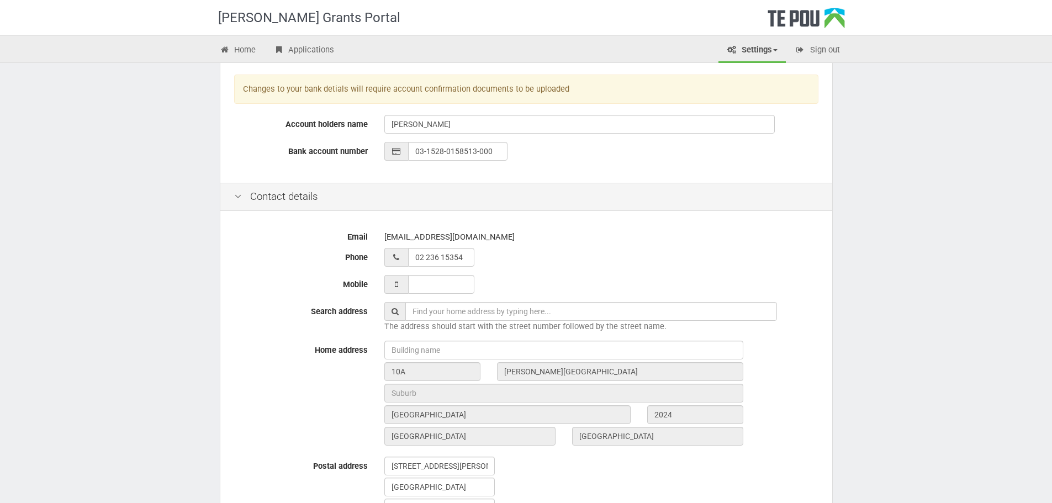
scroll to position [276, 0]
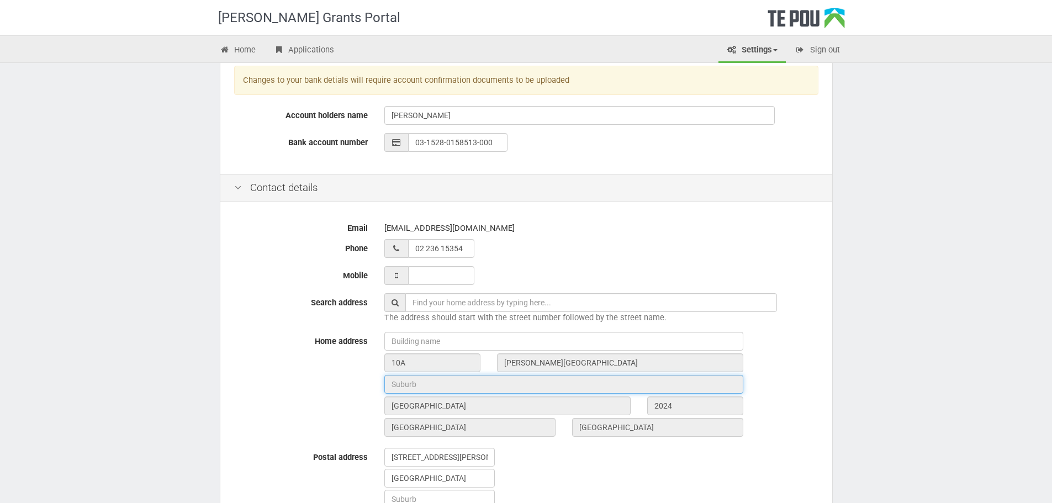
click at [384, 384] on input "text" at bounding box center [563, 384] width 359 height 19
click at [421, 389] on input "text" at bounding box center [563, 384] width 359 height 19
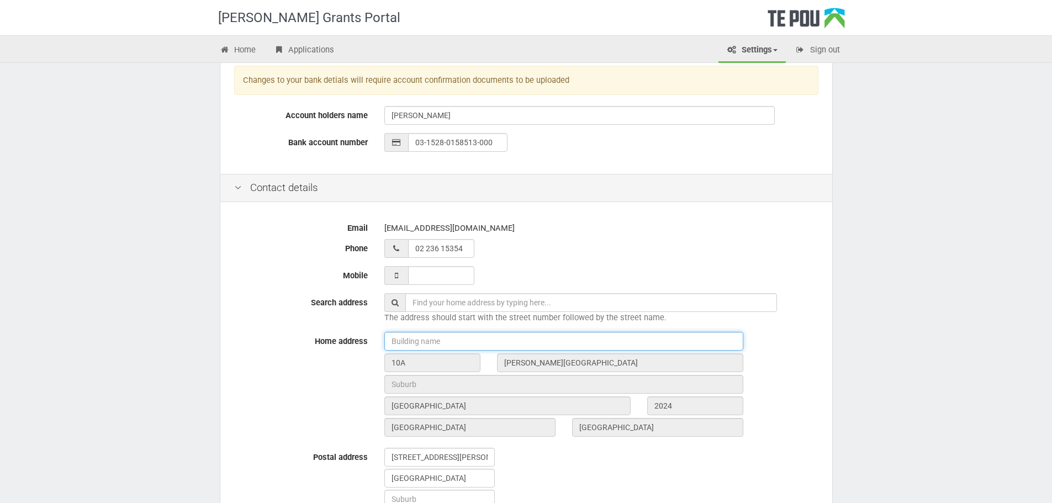
click at [444, 349] on input "text" at bounding box center [563, 341] width 359 height 19
type input "1"
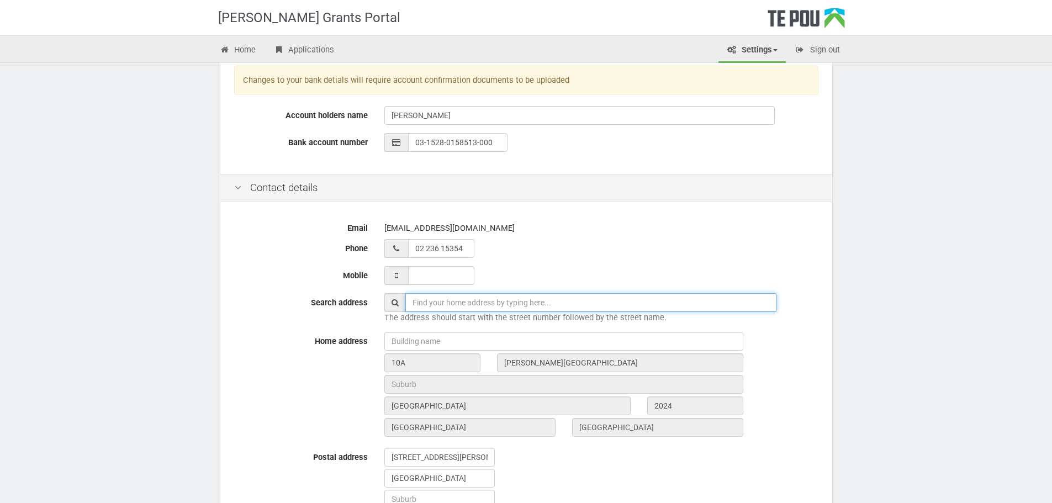
click at [517, 302] on input "text" at bounding box center [591, 302] width 372 height 19
click at [428, 298] on input "text" at bounding box center [591, 302] width 372 height 19
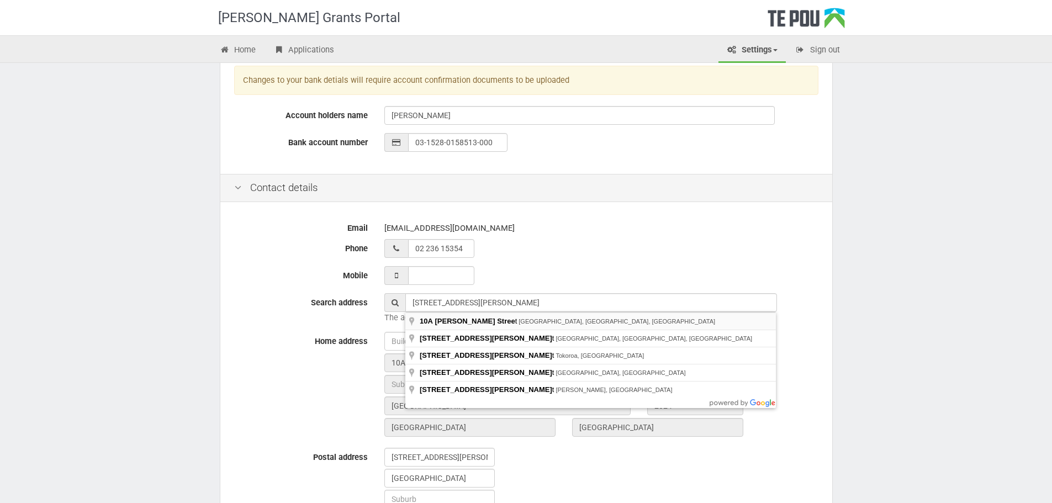
type input "10A Thompson Street, Māngere East, Auckland, New Zealand"
type input "10A"
type input "Thompson Street"
type input "Auckland"
type input "2024"
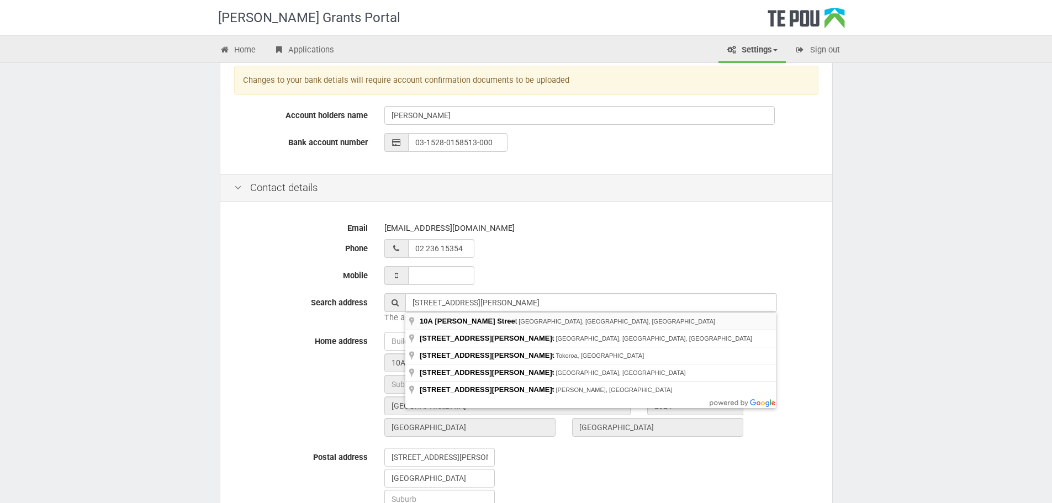
type input "Auckland"
type input "New Zealand"
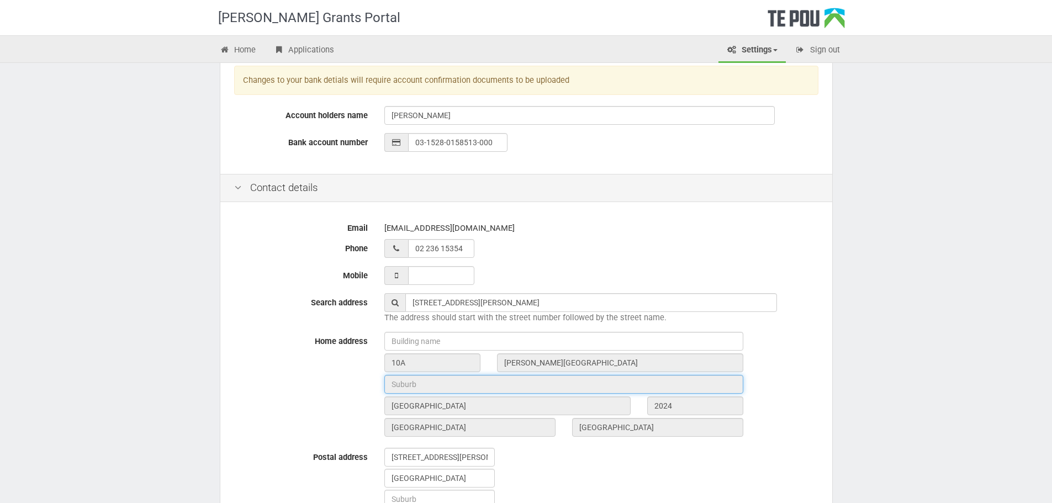
click at [433, 379] on input "text" at bounding box center [563, 384] width 359 height 19
drag, startPoint x: 428, startPoint y: 382, endPoint x: 368, endPoint y: 377, distance: 60.4
click at [368, 377] on div "Home address 10A Thompson Street Auckland 2024 Auckland New Zealand" at bounding box center [526, 386] width 601 height 108
click at [362, 375] on div "Home address 10A Thompson Street Auckland 2024 Auckland New Zealand" at bounding box center [526, 386] width 601 height 108
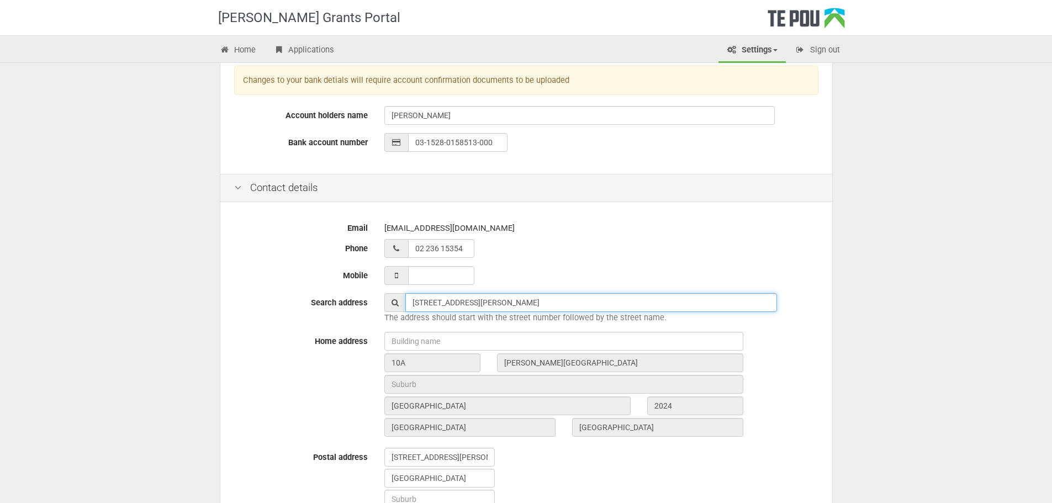
click at [506, 306] on input "10A Thompson Street, Māngere East, Auckland, New Zealand" at bounding box center [591, 302] width 372 height 19
click at [641, 308] on input "10A Thompson Street, Māngere East, Auckland, New Zealand" at bounding box center [591, 302] width 372 height 19
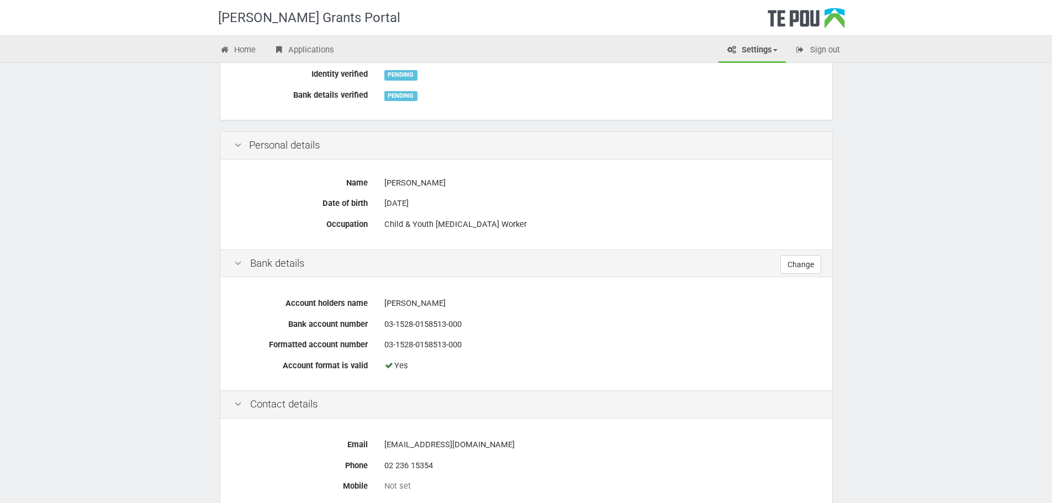
scroll to position [245, 0]
click at [320, 43] on link "Applications" at bounding box center [303, 51] width 77 height 24
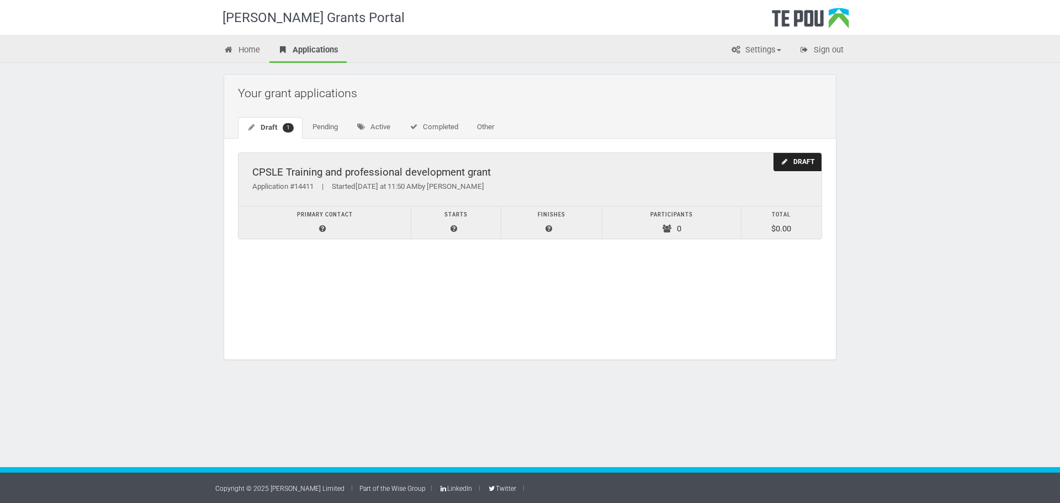
click at [441, 186] on div "Application #14411 | Started [DATE] at 11:50 AM by [PERSON_NAME]" at bounding box center [529, 187] width 555 height 12
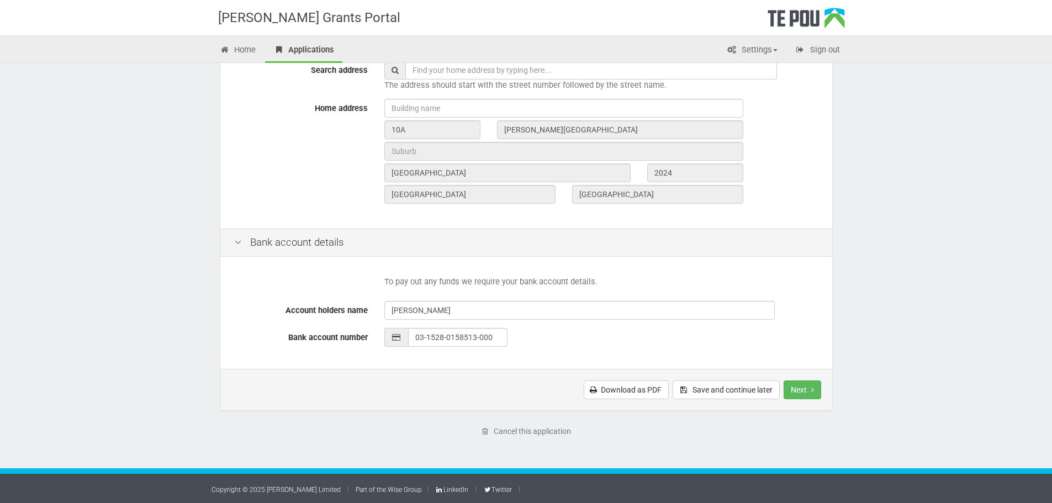
scroll to position [368, 0]
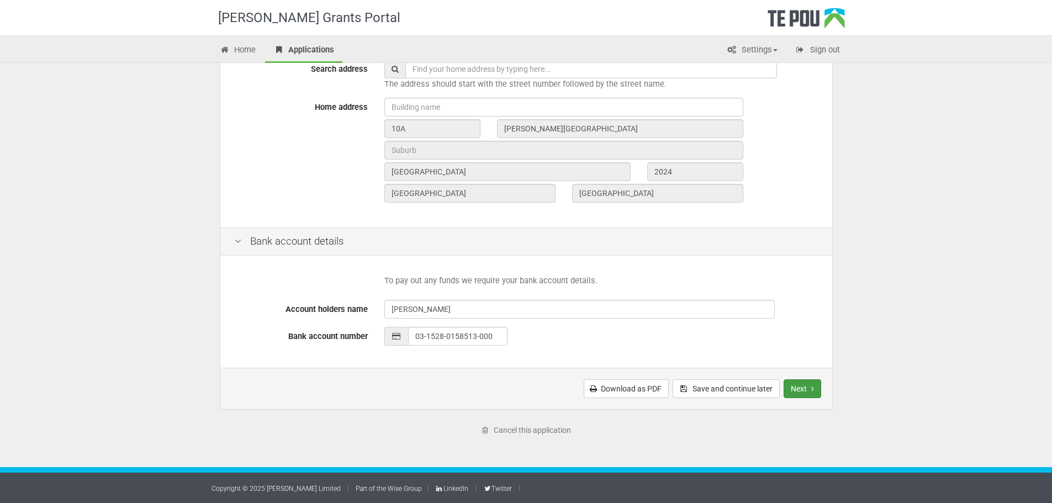
click at [816, 385] on button "Next" at bounding box center [802, 388] width 38 height 19
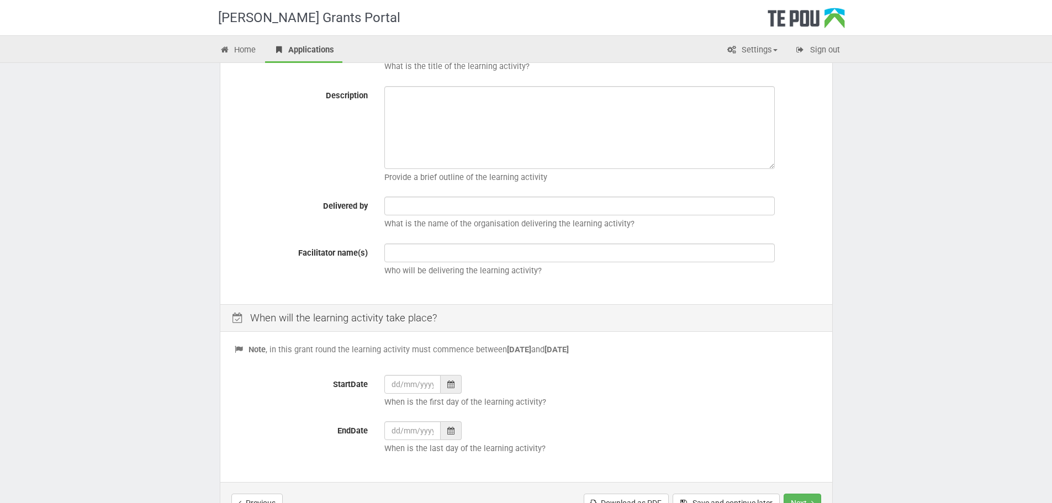
scroll to position [276, 0]
